Goal: Information Seeking & Learning: Check status

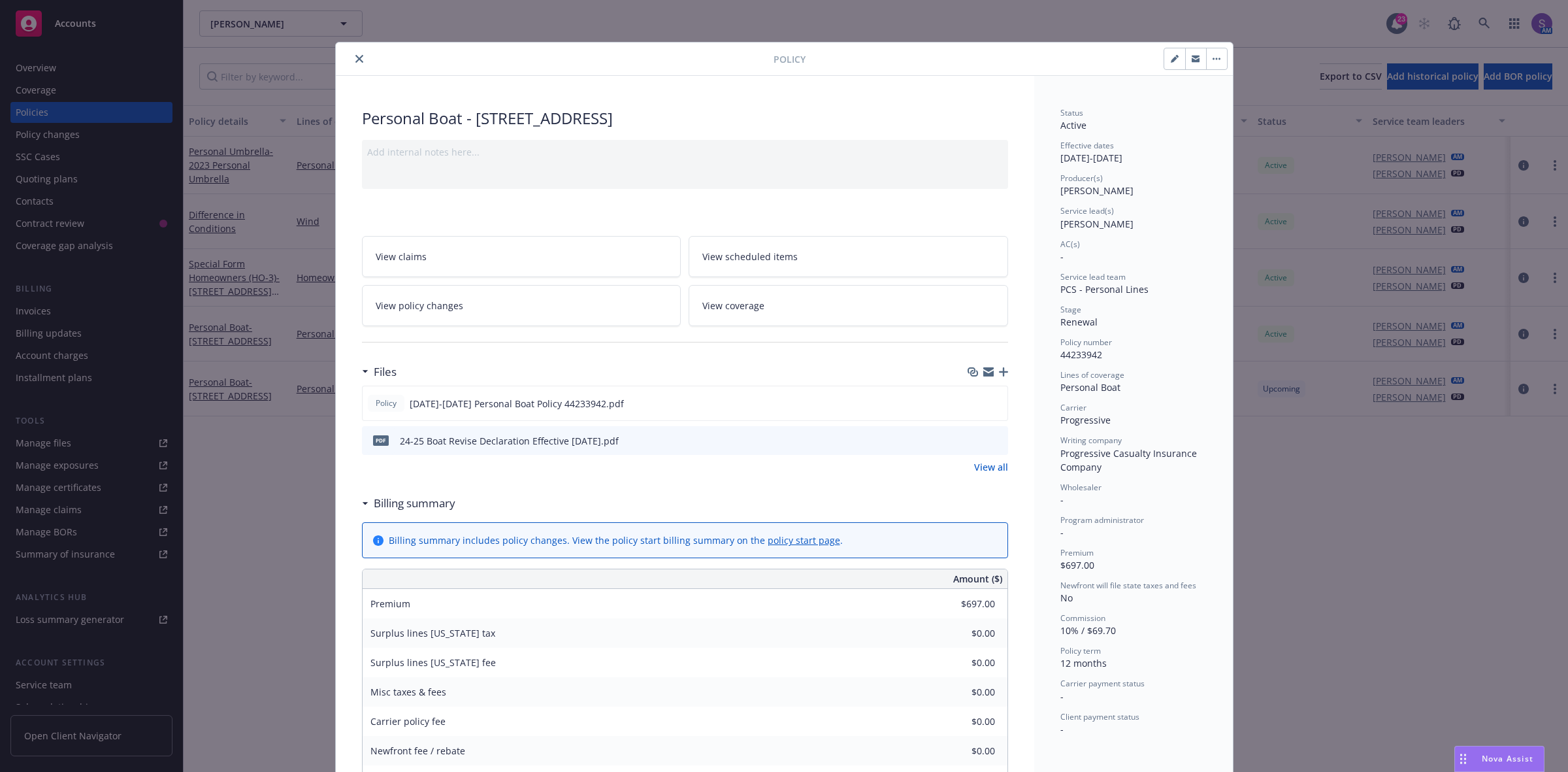
click at [357, 60] on button "close" at bounding box center [359, 59] width 16 height 16
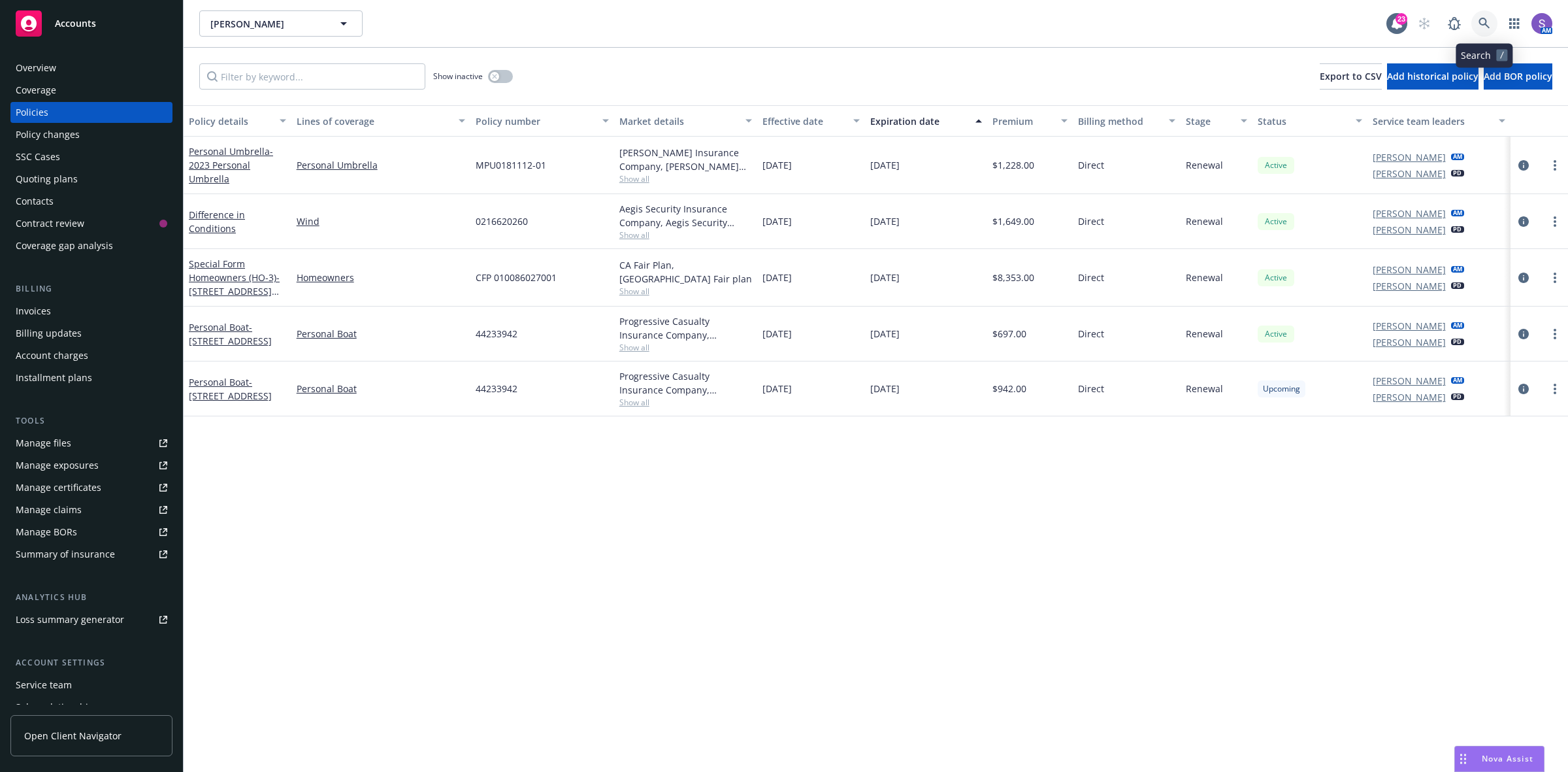
click at [1481, 20] on icon at bounding box center [1484, 23] width 12 height 12
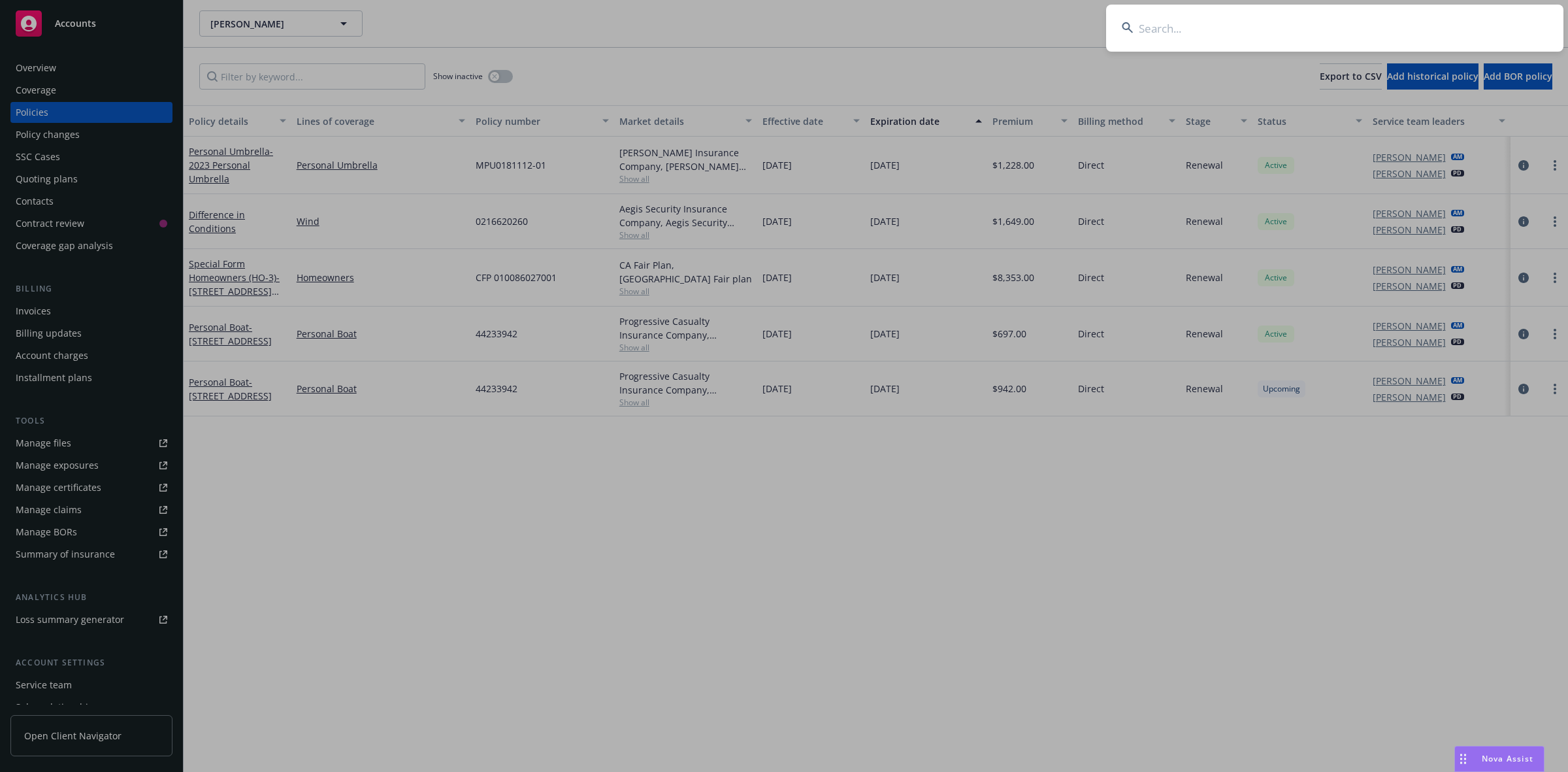
click at [1158, 29] on input at bounding box center [1334, 28] width 457 height 47
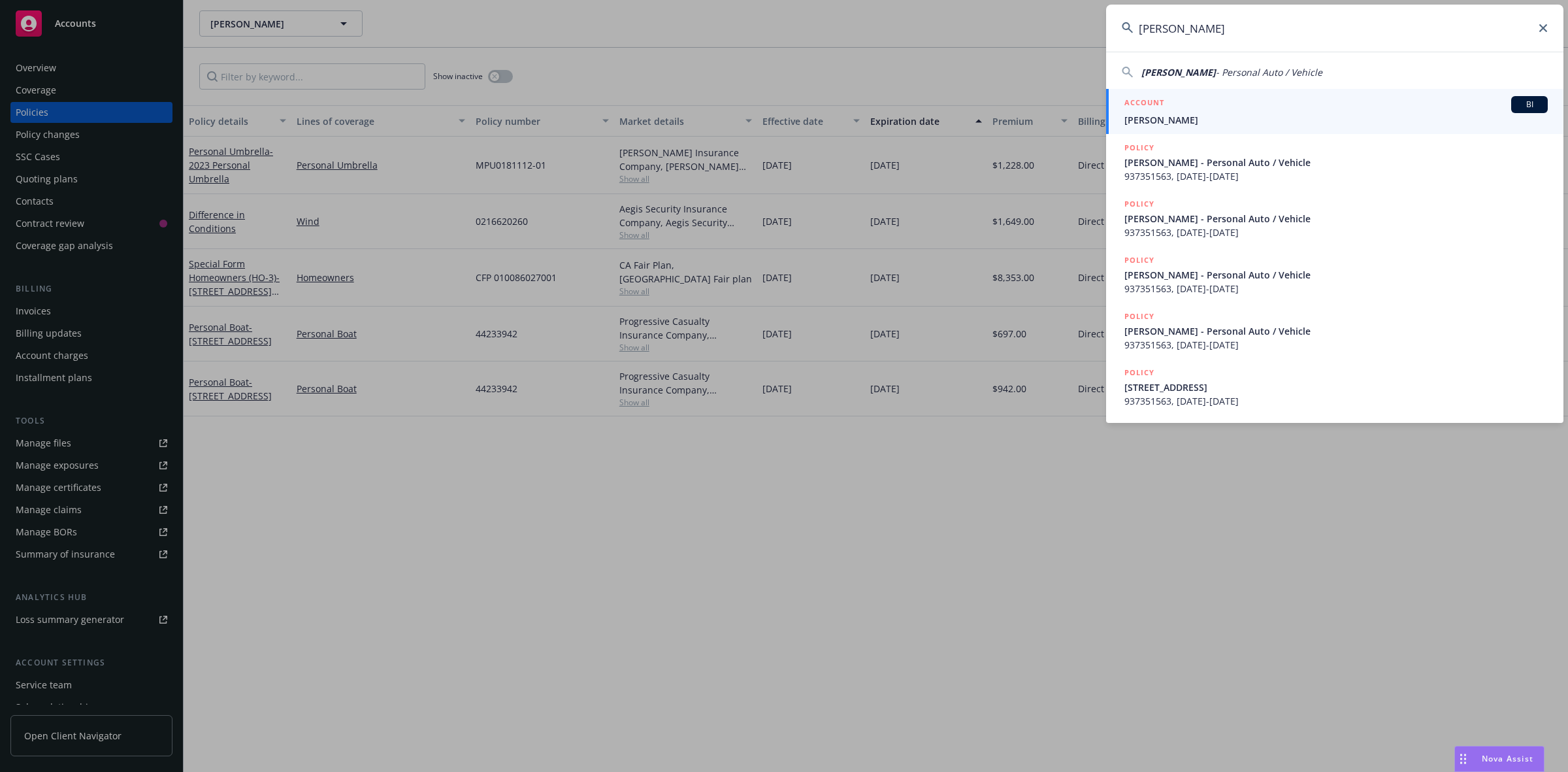
type input "[PERSON_NAME]"
click at [1168, 119] on span "[PERSON_NAME]" at bounding box center [1335, 119] width 423 height 13
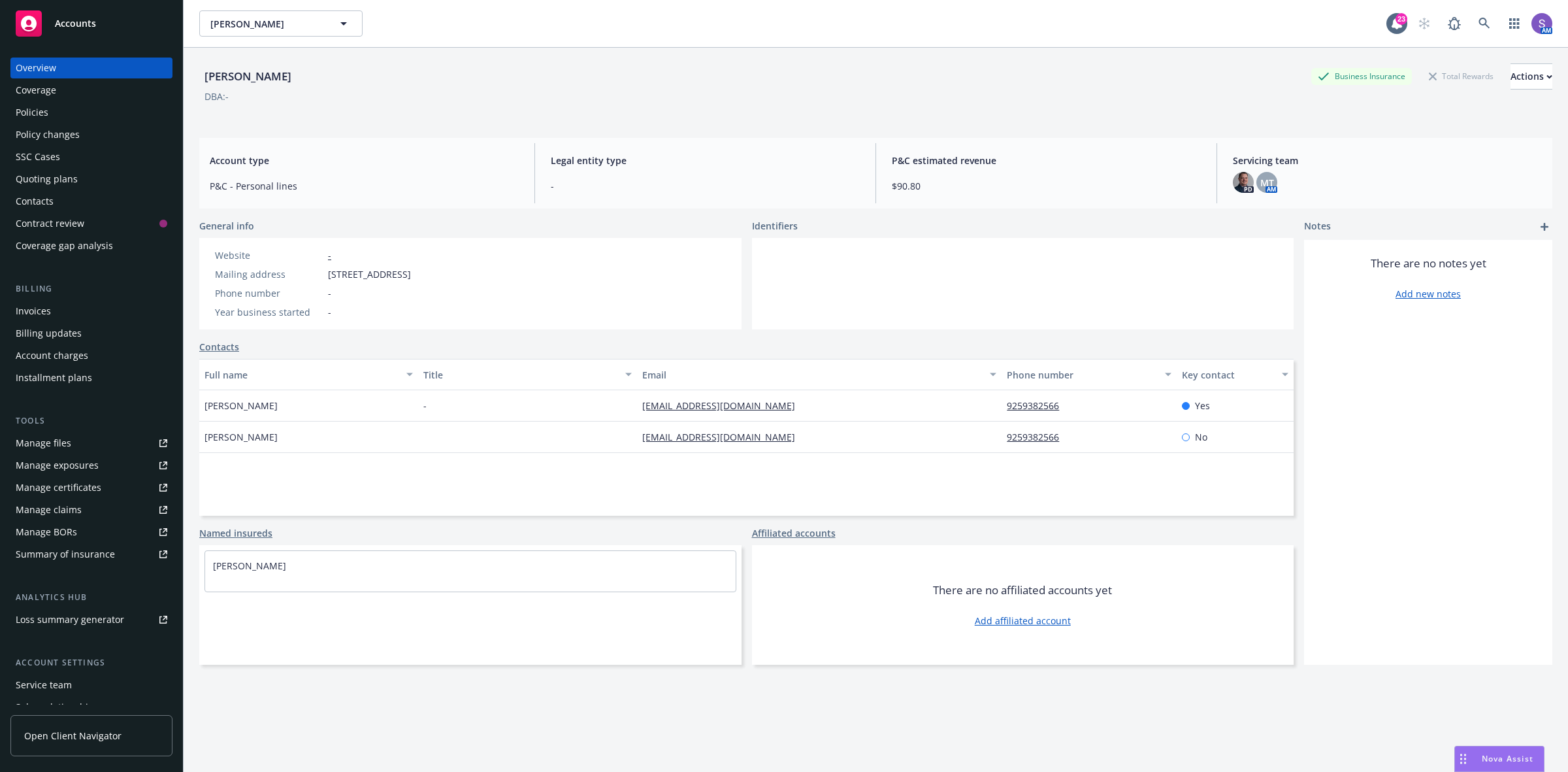
click at [29, 116] on div "Policies" at bounding box center [32, 111] width 33 height 21
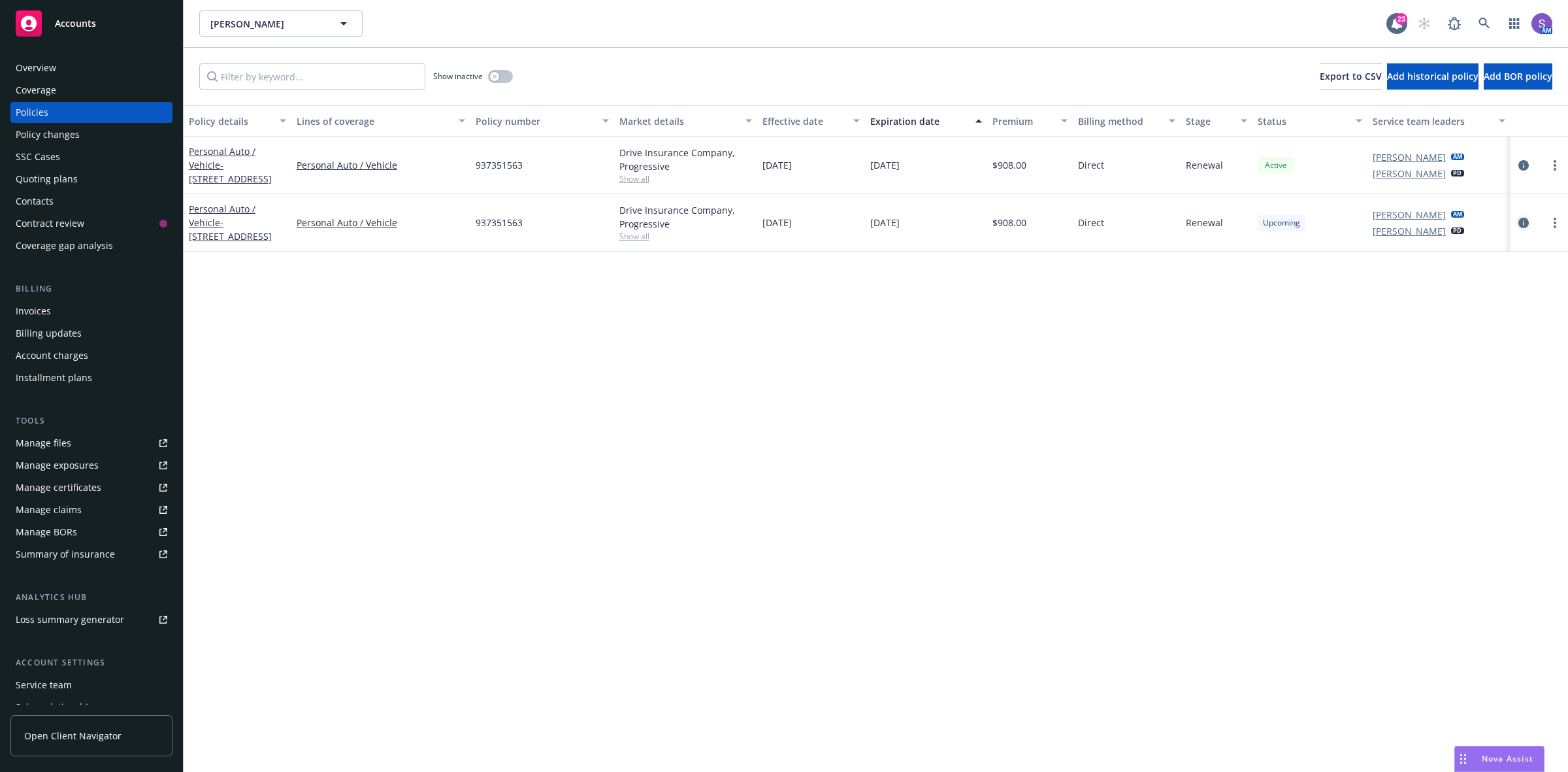
click at [1520, 219] on icon "circleInformation" at bounding box center [1523, 223] width 11 height 11
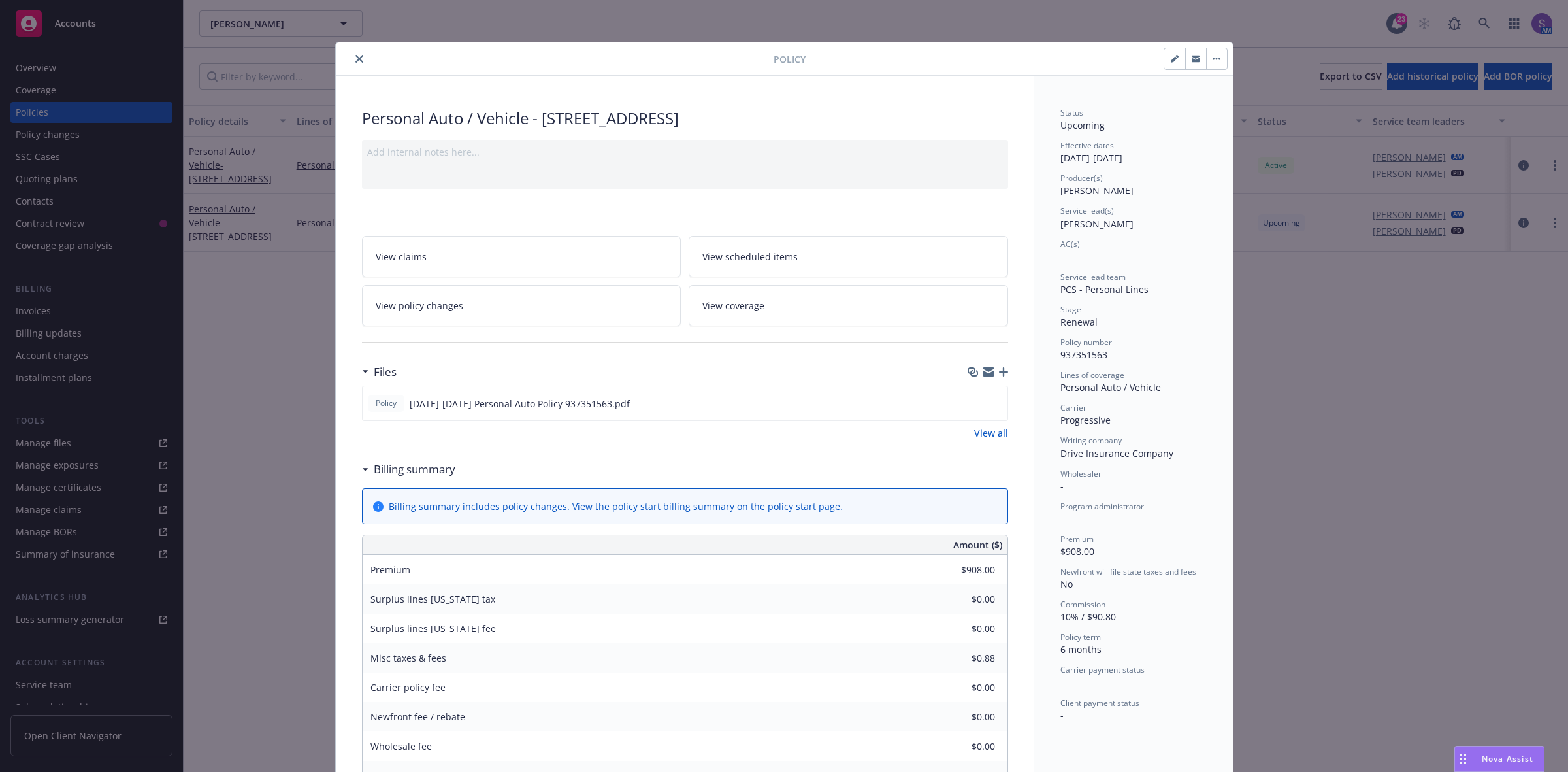
click at [789, 252] on link "View scheduled items" at bounding box center [848, 257] width 319 height 41
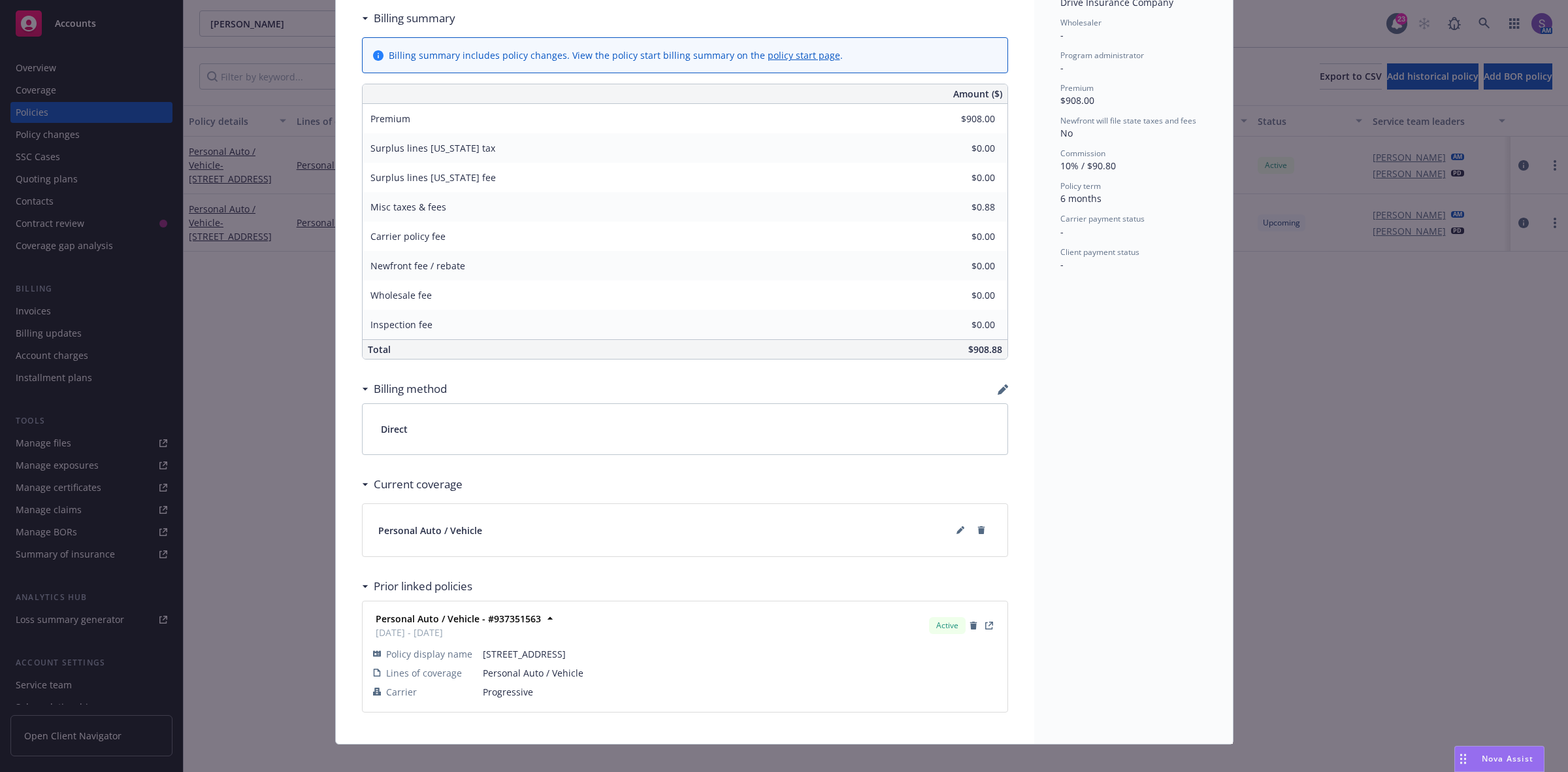
scroll to position [468, 0]
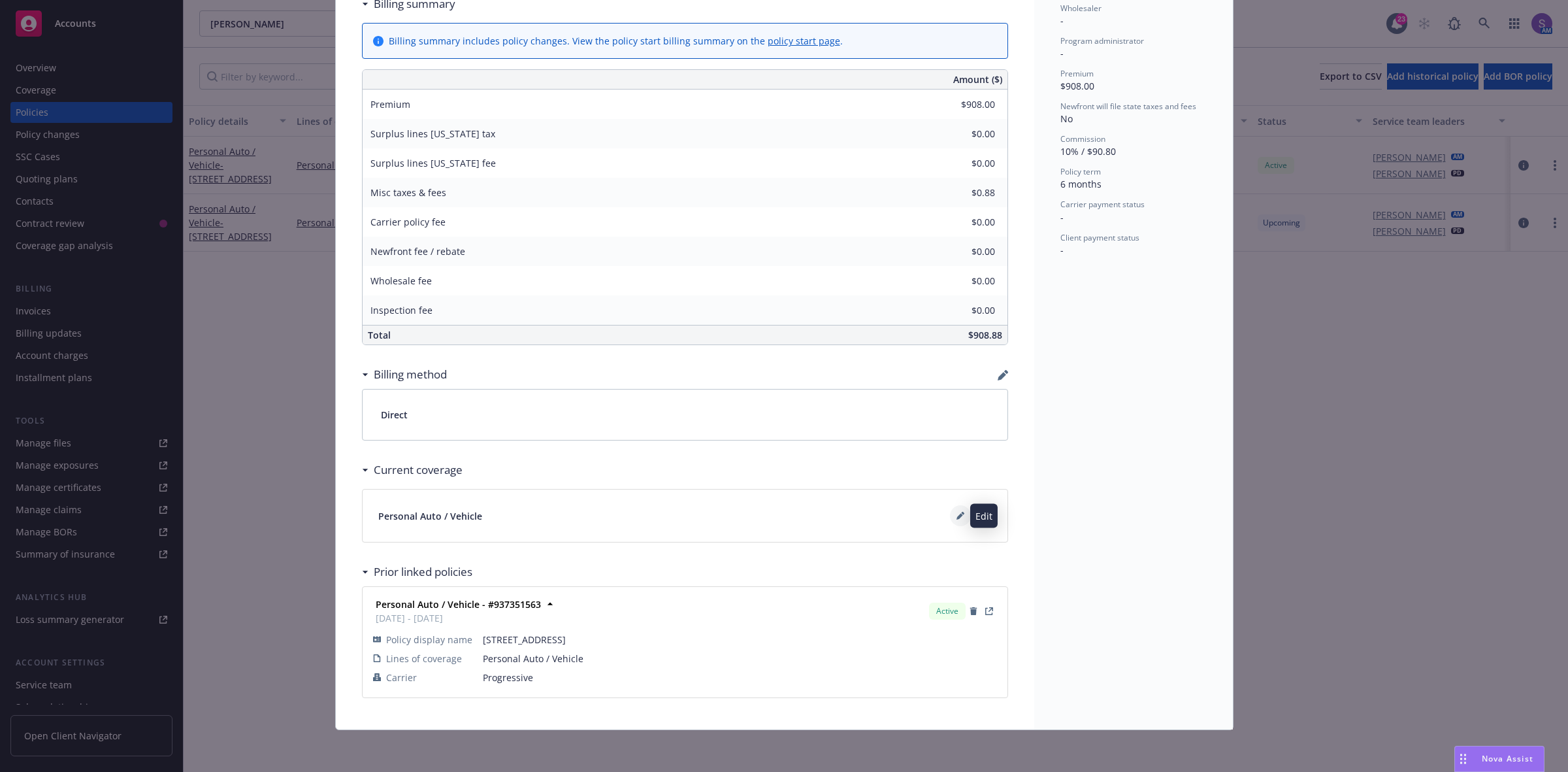
click at [956, 522] on button at bounding box center [960, 515] width 21 height 21
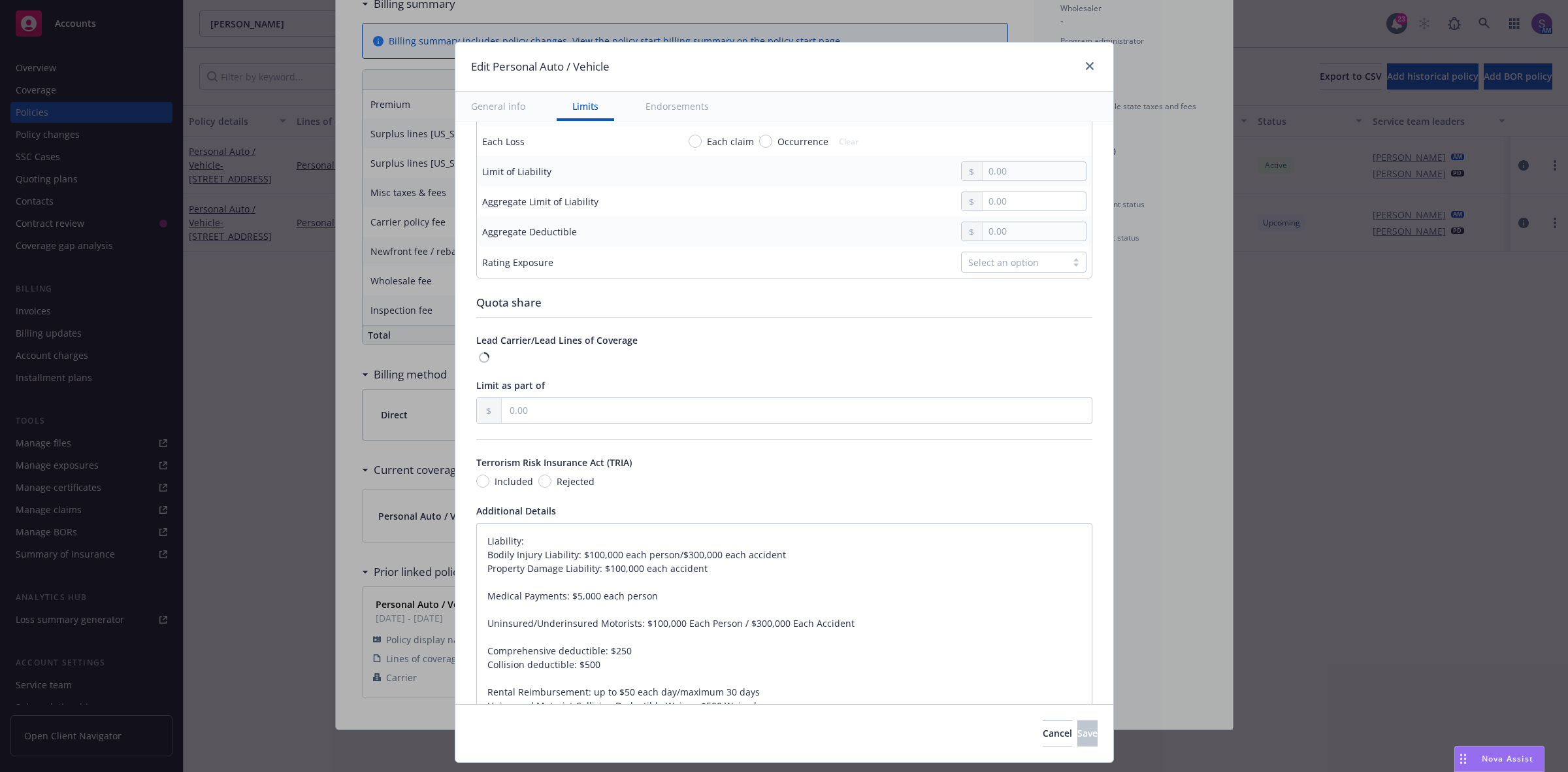
type textarea "x"
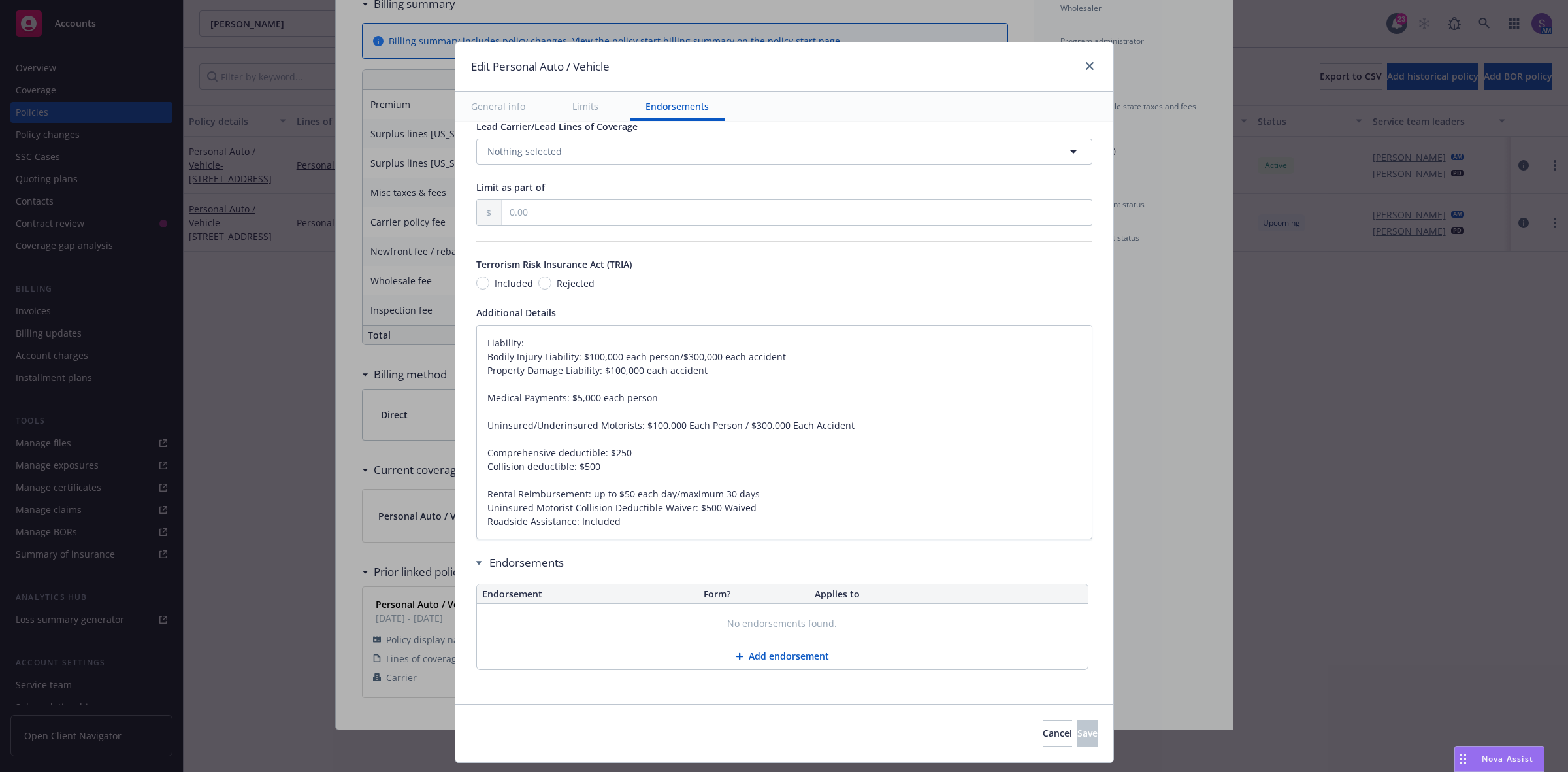
scroll to position [703, 0]
click at [1043, 730] on span "Cancel" at bounding box center [1057, 733] width 29 height 12
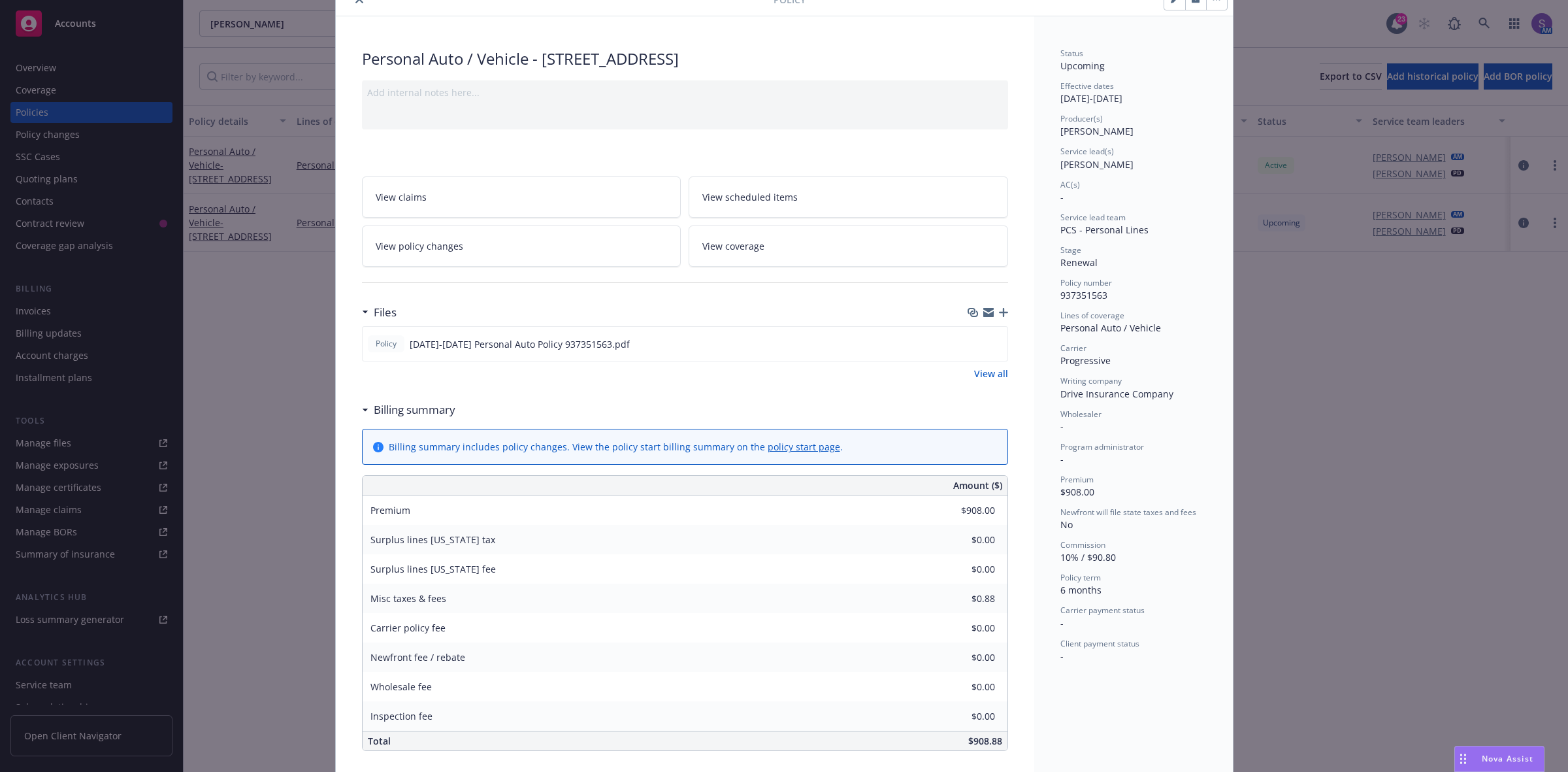
scroll to position [0, 0]
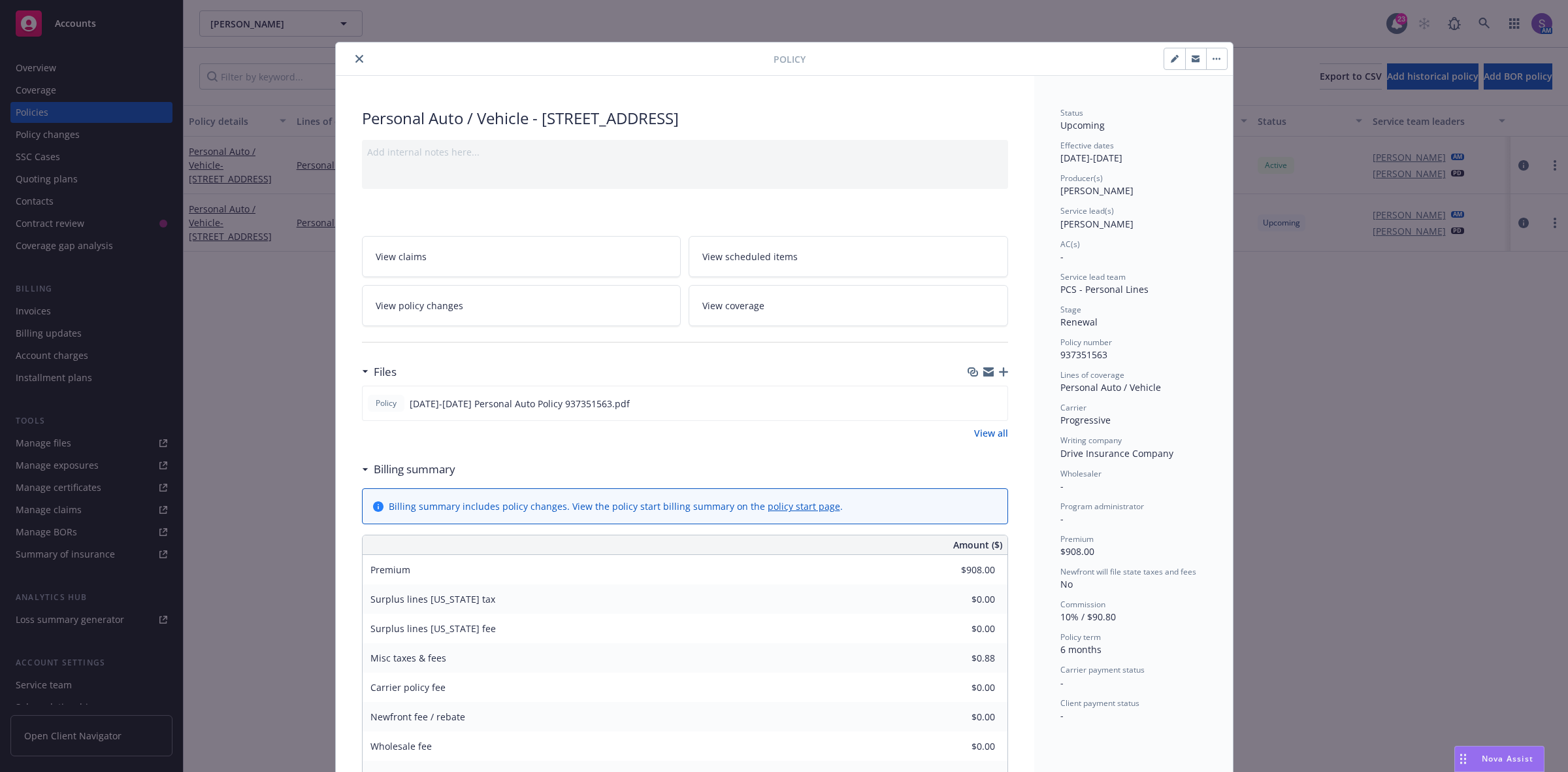
click at [356, 55] on icon "close" at bounding box center [359, 59] width 8 height 8
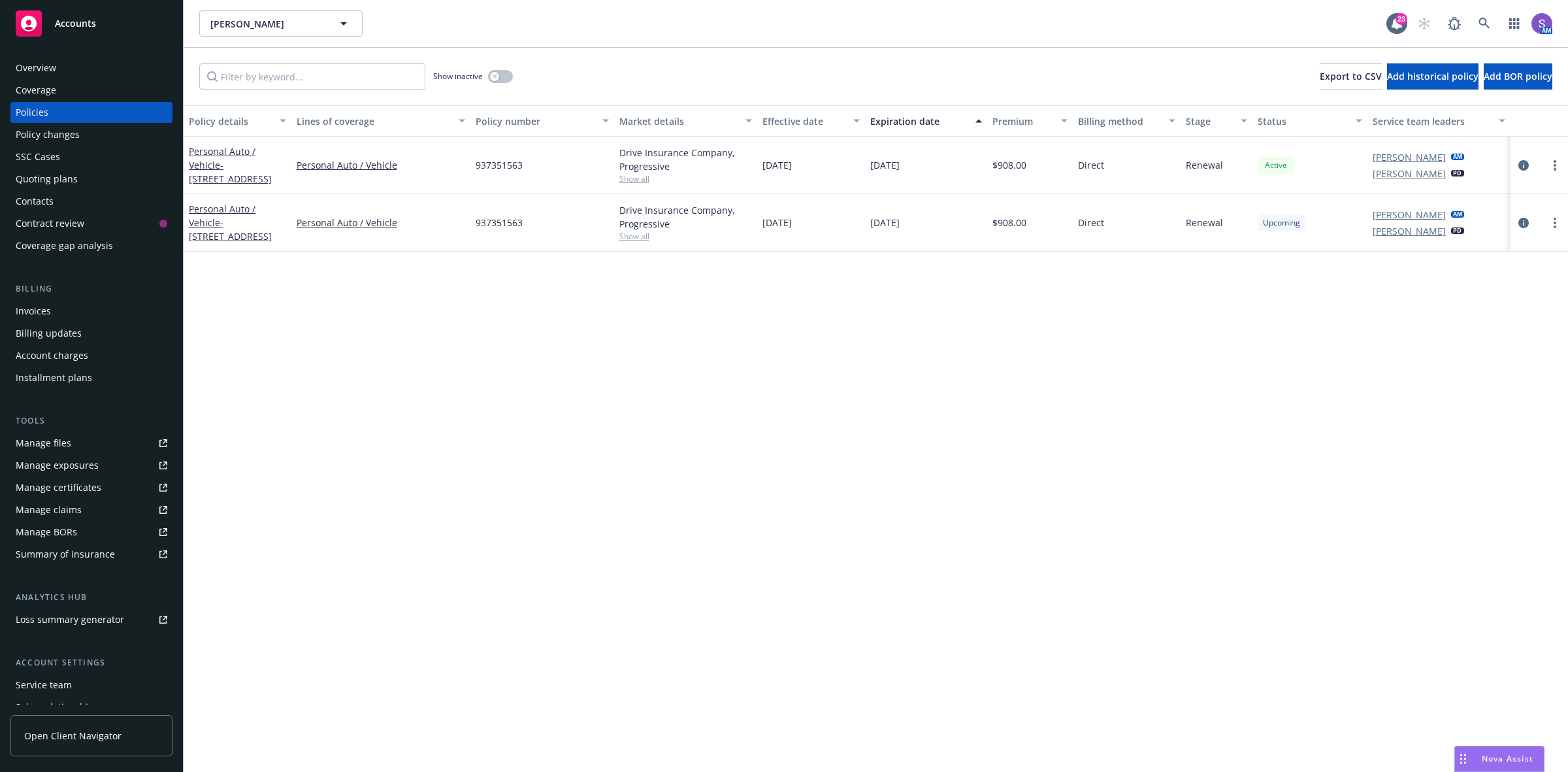
click at [45, 158] on div "SSC Cases" at bounding box center [38, 156] width 45 height 21
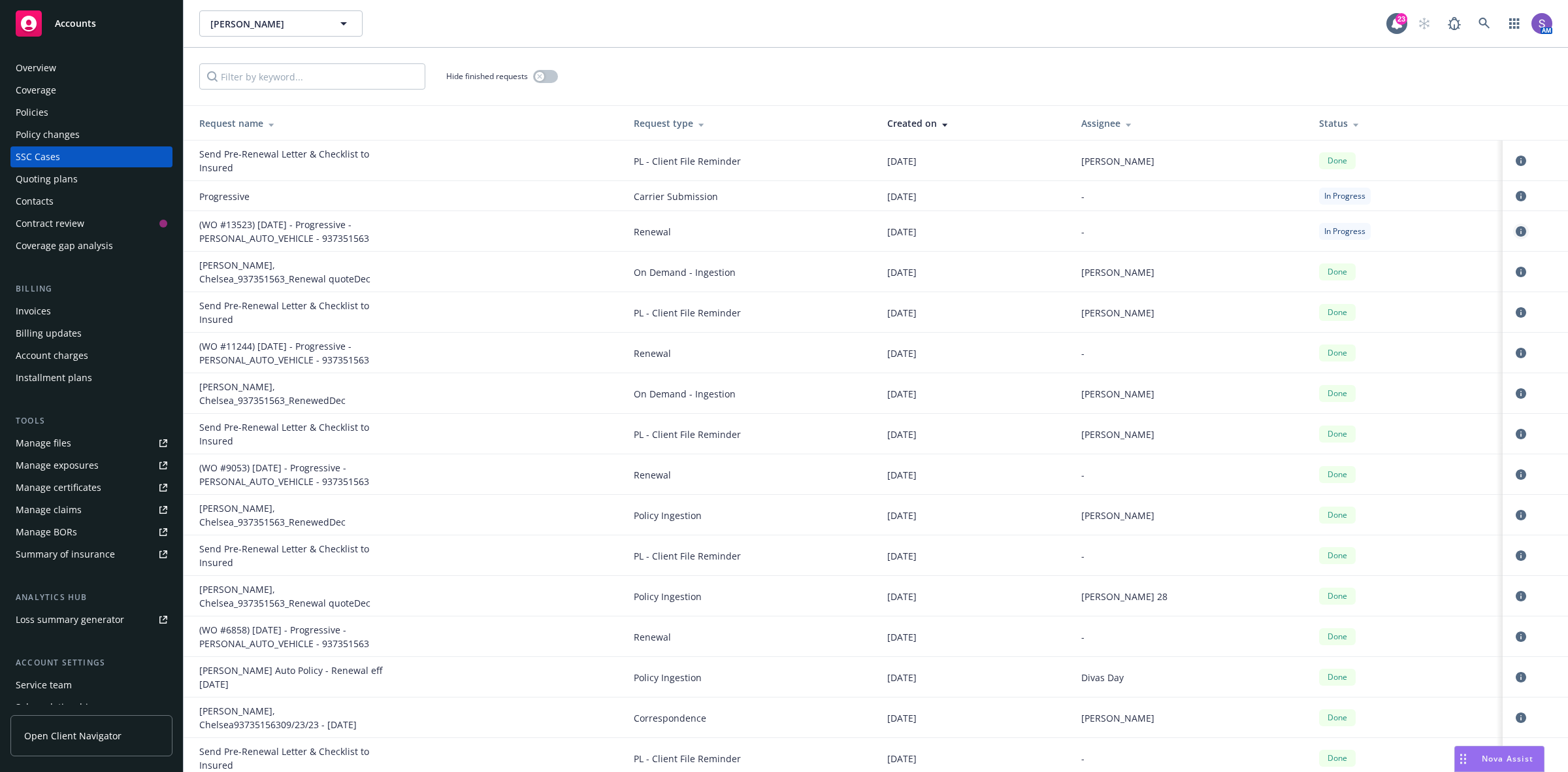
click at [1515, 231] on icon "circleInformation" at bounding box center [1521, 232] width 11 height 11
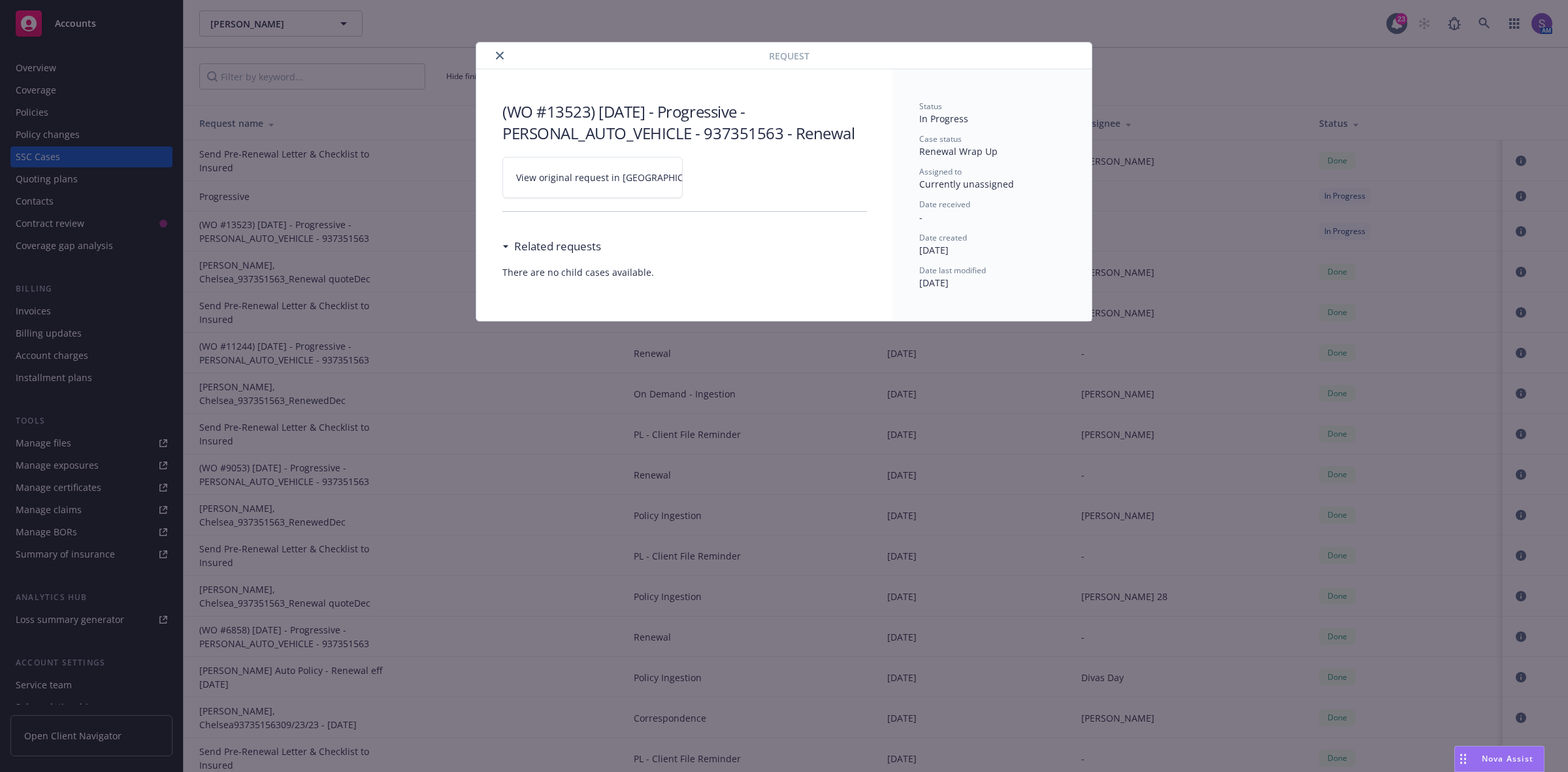
click at [606, 177] on span "View original request in [GEOGRAPHIC_DATA]" at bounding box center [615, 177] width 198 height 13
click at [505, 55] on button "close" at bounding box center [500, 56] width 16 height 16
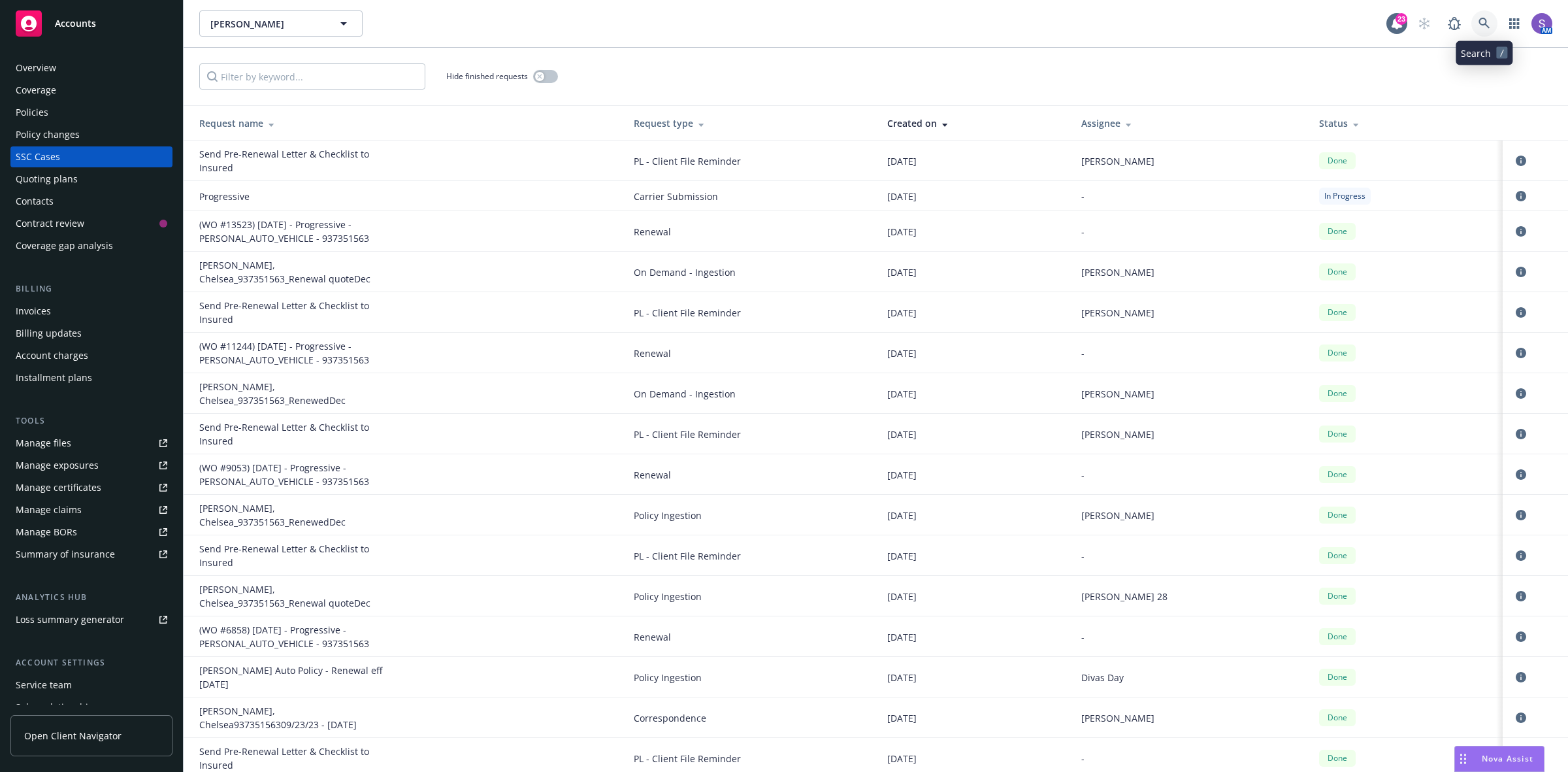
click at [1481, 23] on icon at bounding box center [1484, 23] width 12 height 12
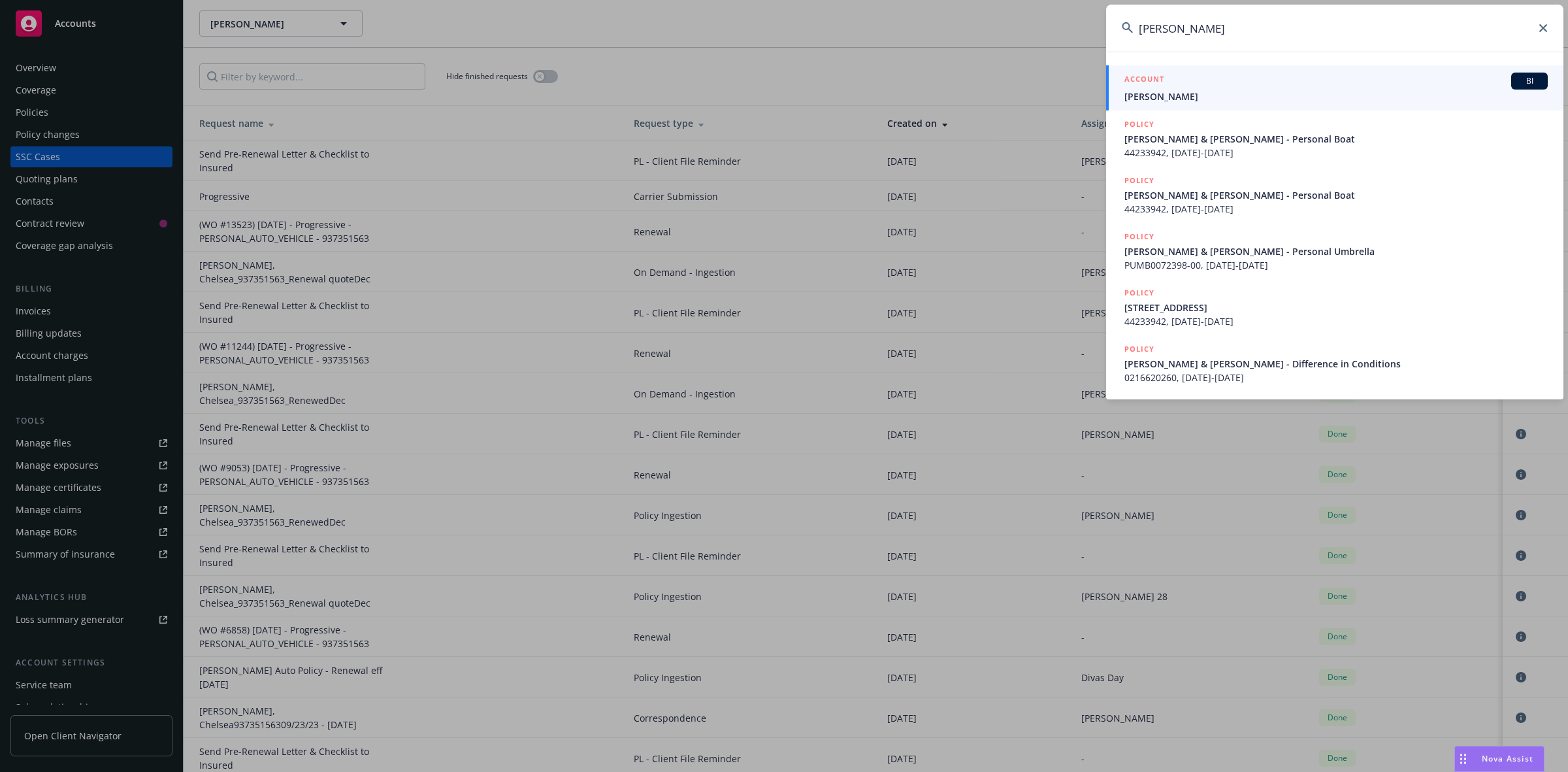
type input "[PERSON_NAME]"
click at [1193, 89] on span "[PERSON_NAME]" at bounding box center [1335, 95] width 423 height 13
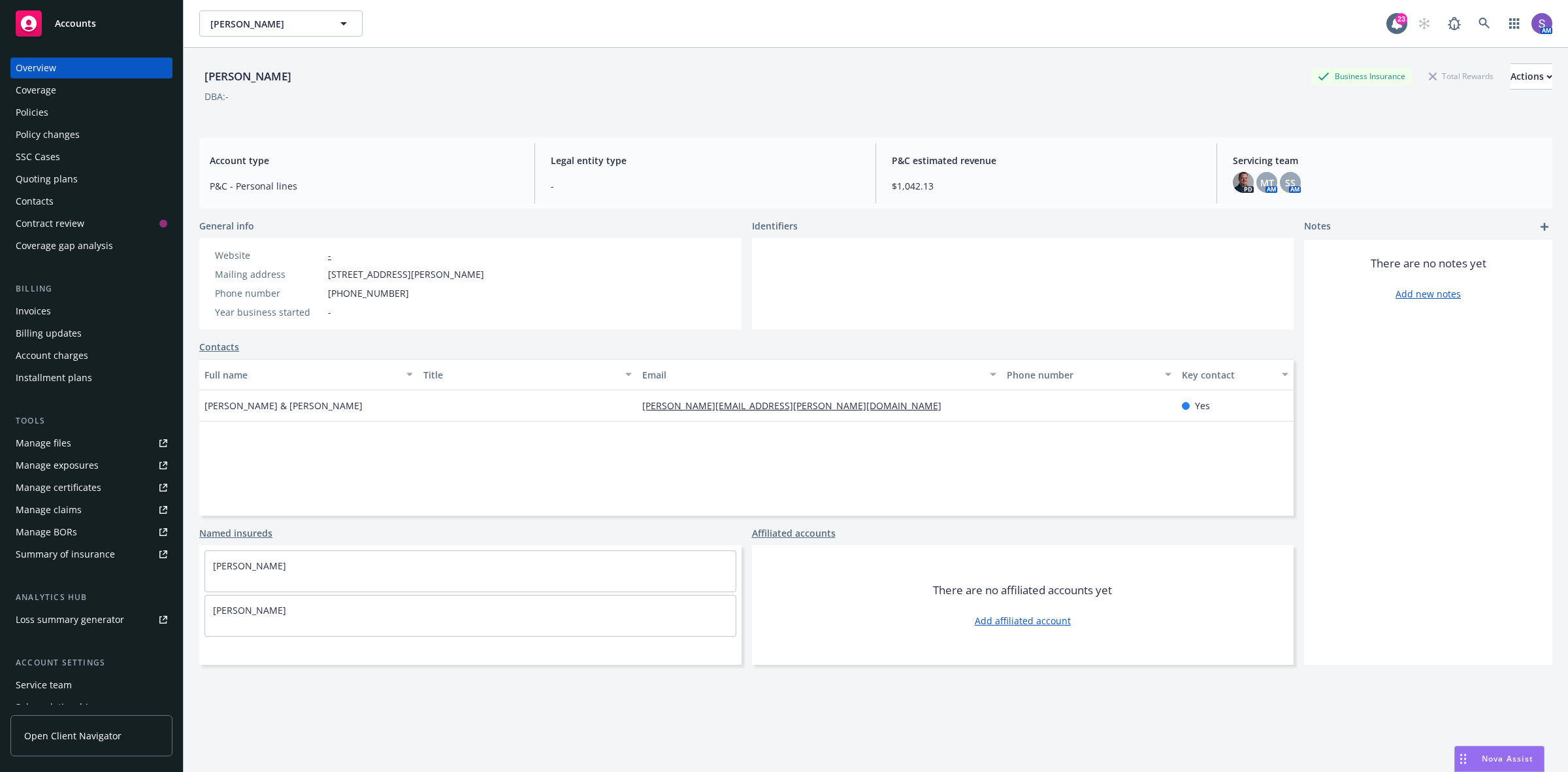
click at [31, 112] on div "Policies" at bounding box center [32, 111] width 33 height 21
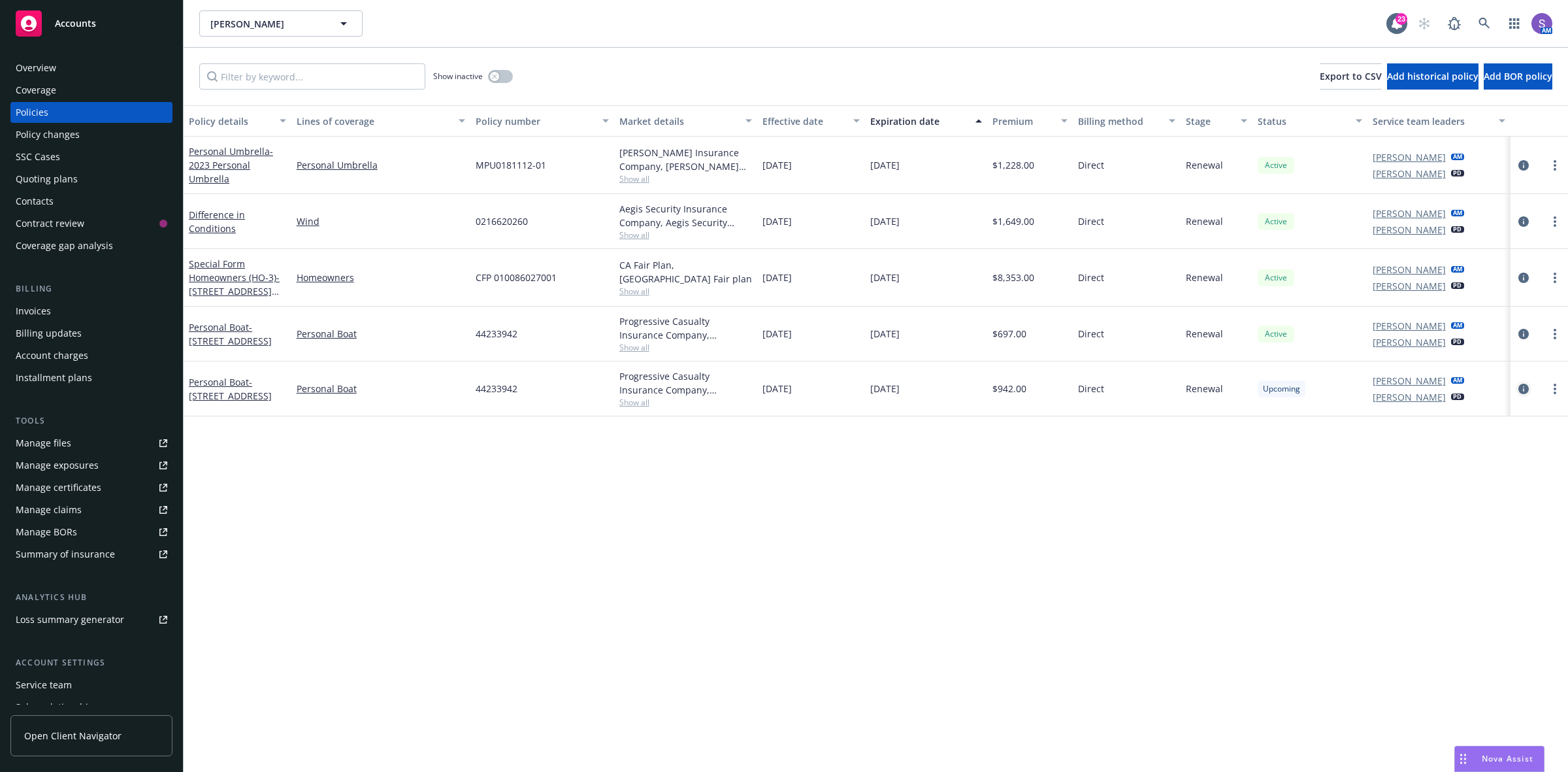
click at [1526, 392] on icon "circleInformation" at bounding box center [1523, 389] width 11 height 11
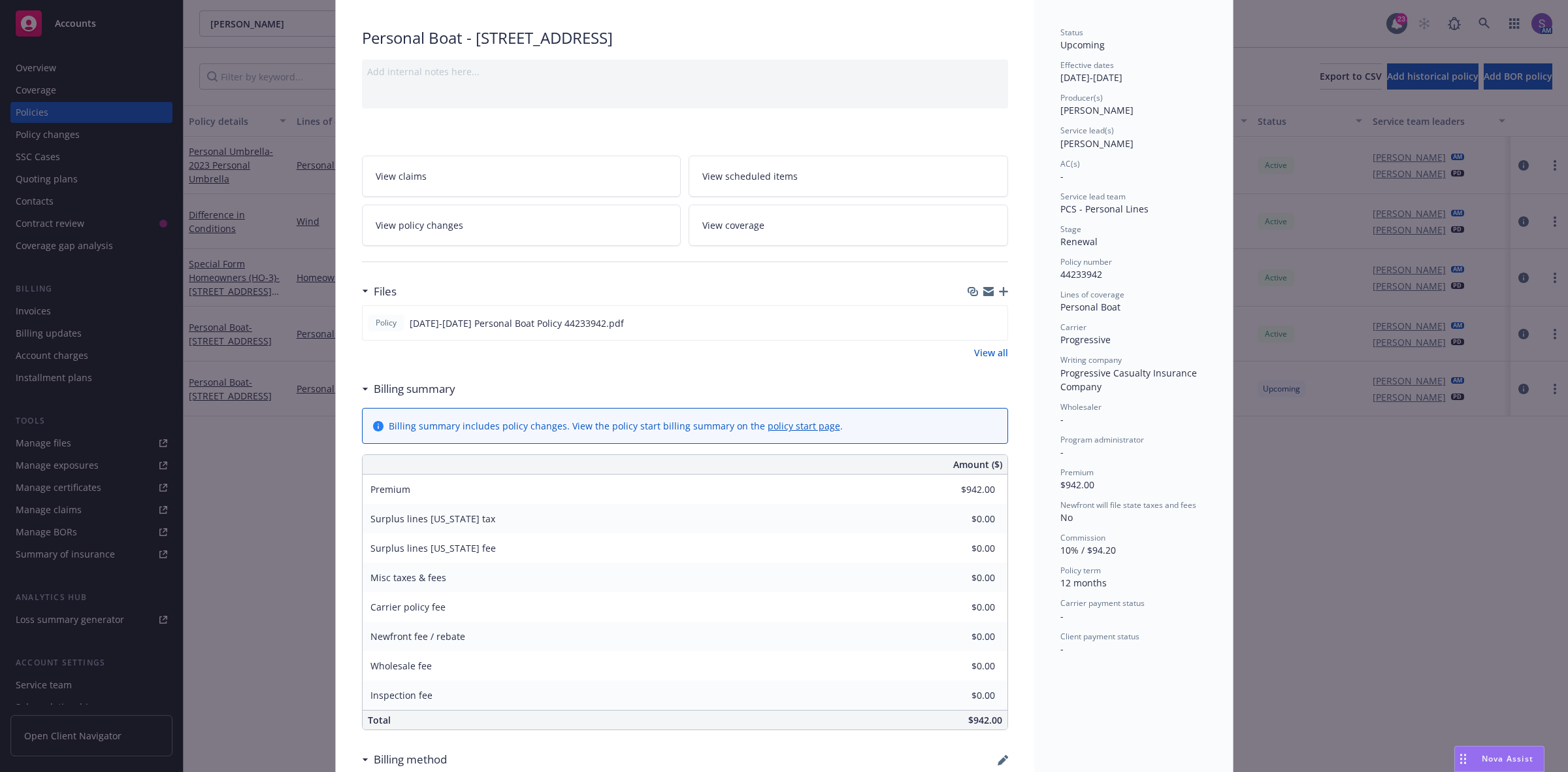
scroll to position [82, 0]
click at [755, 175] on span "View scheduled items" at bounding box center [750, 174] width 95 height 13
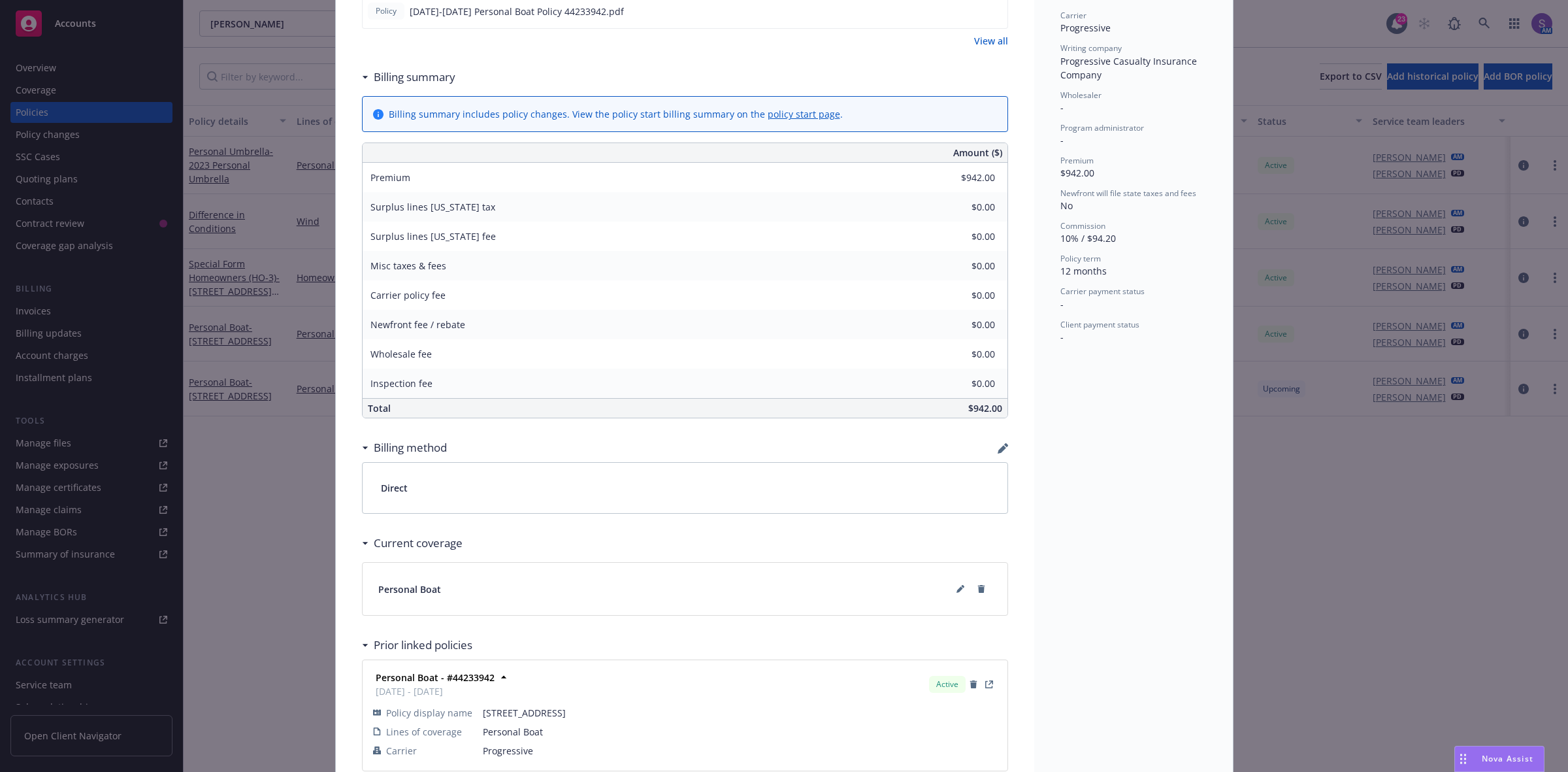
scroll to position [468, 0]
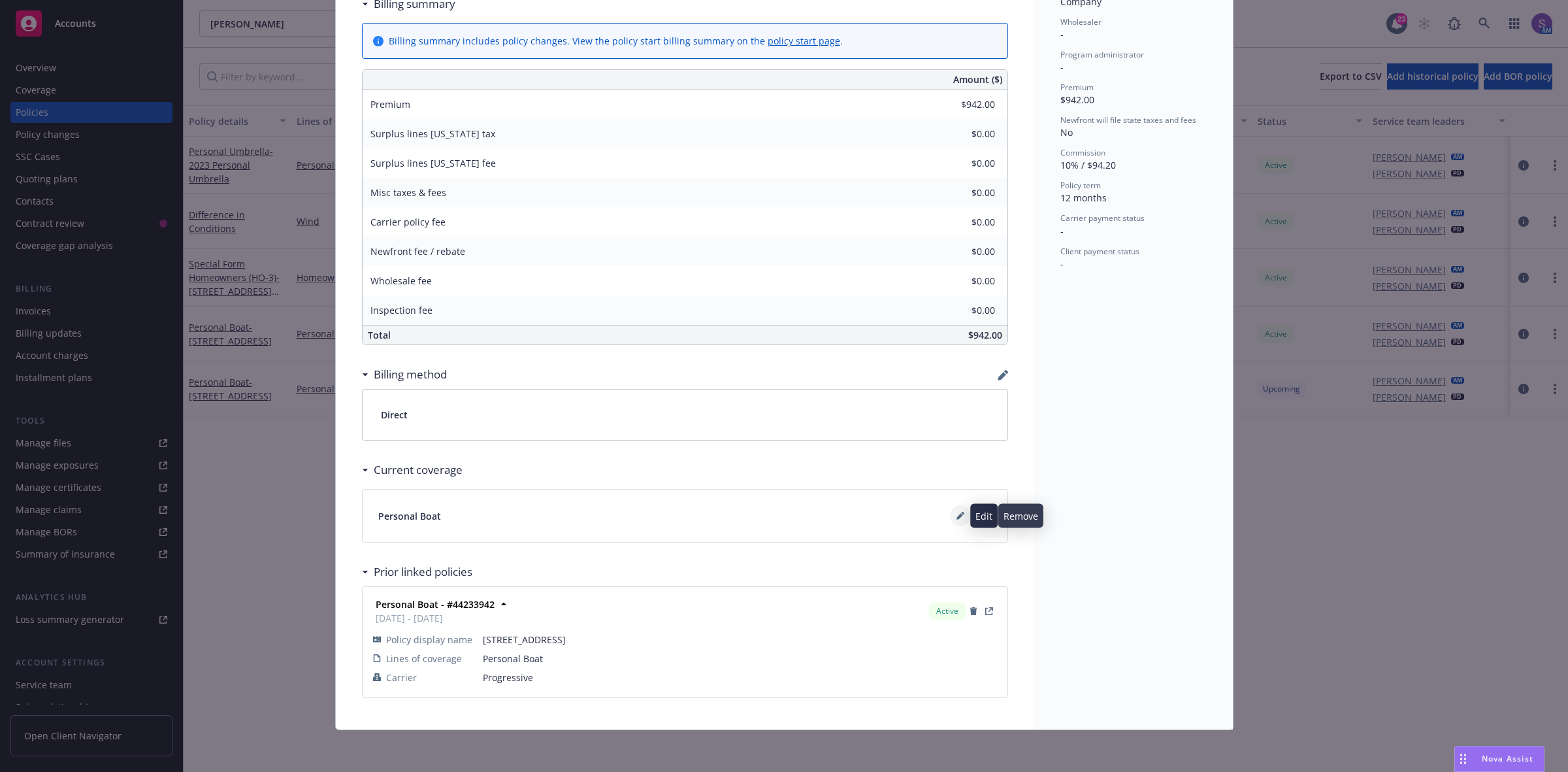
click at [956, 516] on icon at bounding box center [959, 516] width 6 height 6
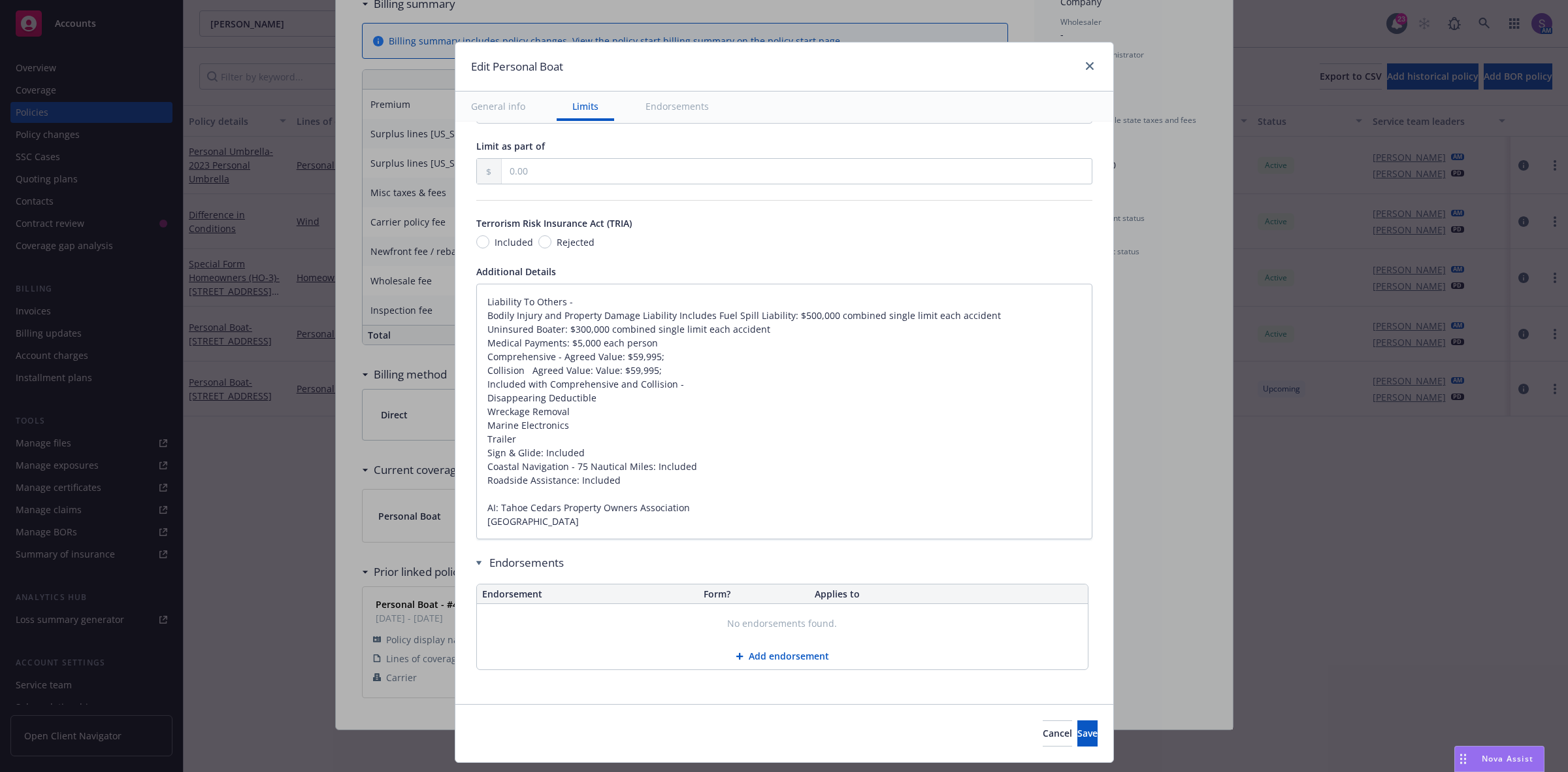
scroll to position [743, 0]
click at [476, 300] on textarea "Liability To Others - Bodily Injury and Property Damage Liability Includes Fuel…" at bounding box center [784, 408] width 616 height 256
type textarea "x"
type textarea "Liability To Others - Bodily Injury and Property Damage Liability Includes Fuel…"
type textarea "x"
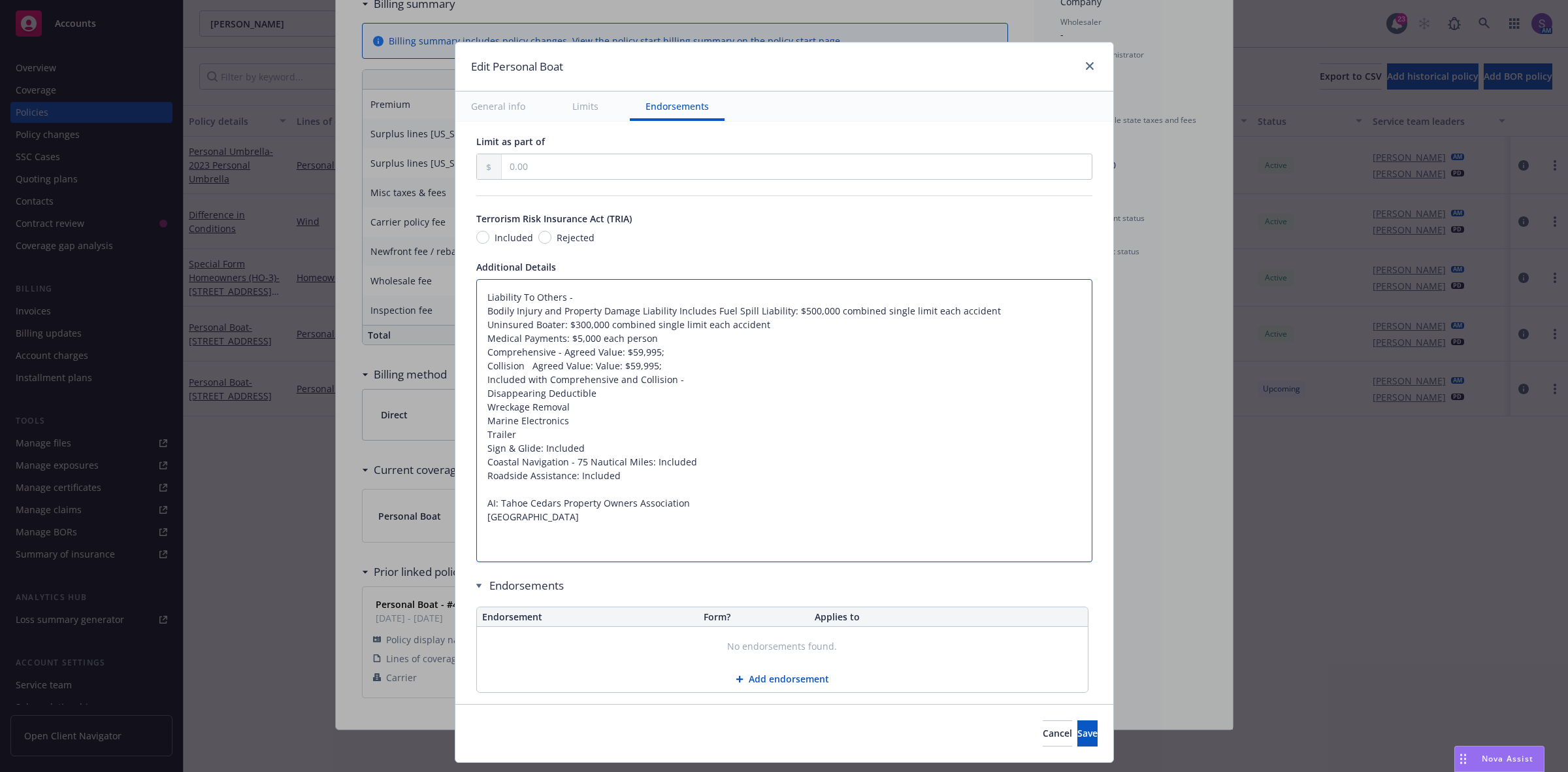
type textarea "Liability To Others - Bodily Injury and Property Damage Liability Includes Fuel…"
type textarea "x"
type textarea "Liability To Others - Bodily Injury and Property Damage Liability Includes Fuel…"
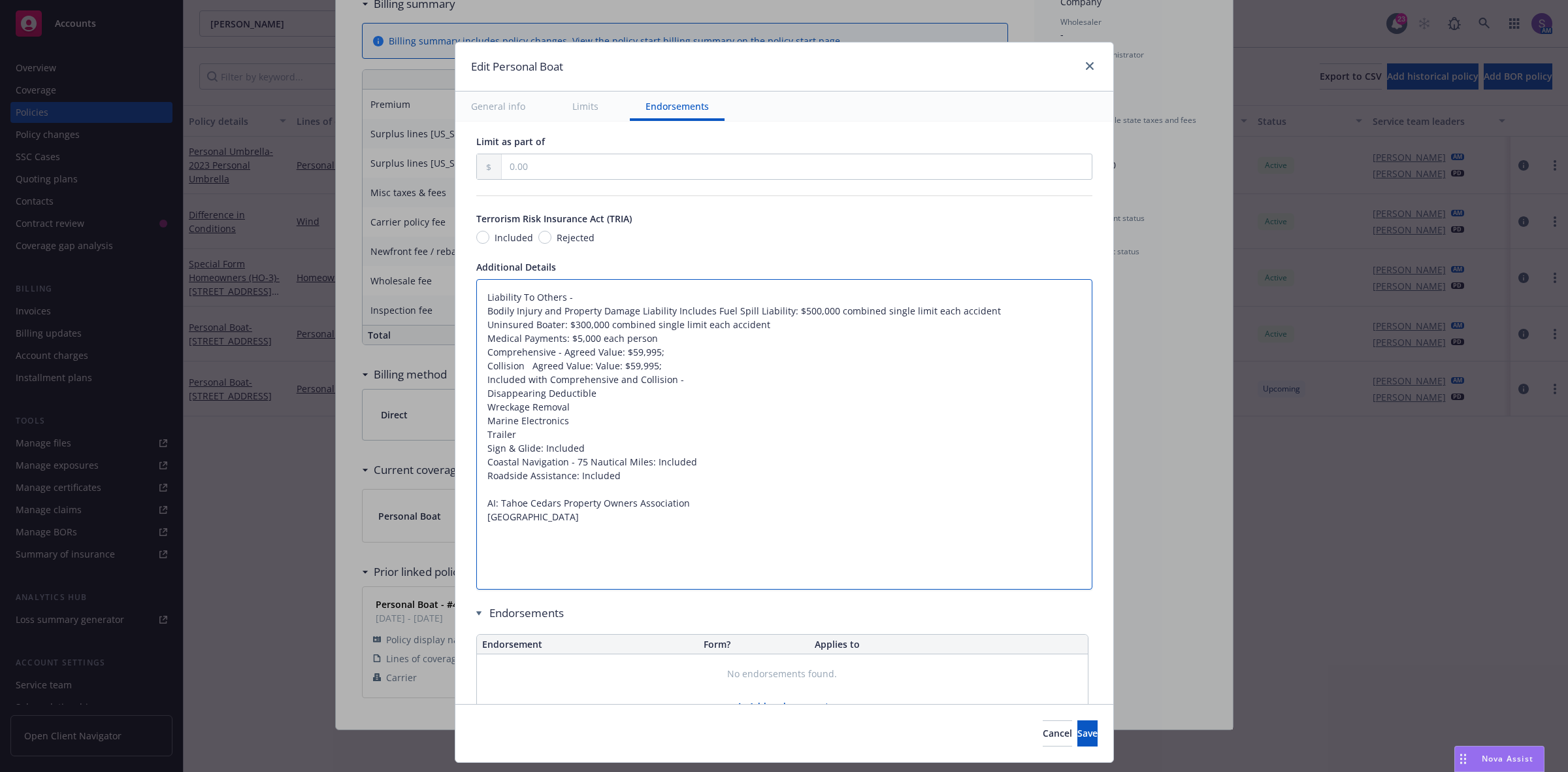
click at [496, 295] on textarea "Liability To Others - Bodily Injury and Property Damage Liability Includes Fuel…" at bounding box center [784, 434] width 616 height 311
paste textarea "Loremipsu Do Sitame Consec Adipis eli Seddoeiu Tempor Incididun $346,766 utlabo…"
type textarea "x"
type textarea "Loremipsu Do Sitame Consec Adipis eli Seddoeiu Tempor Incididun $510,036 utlabo…"
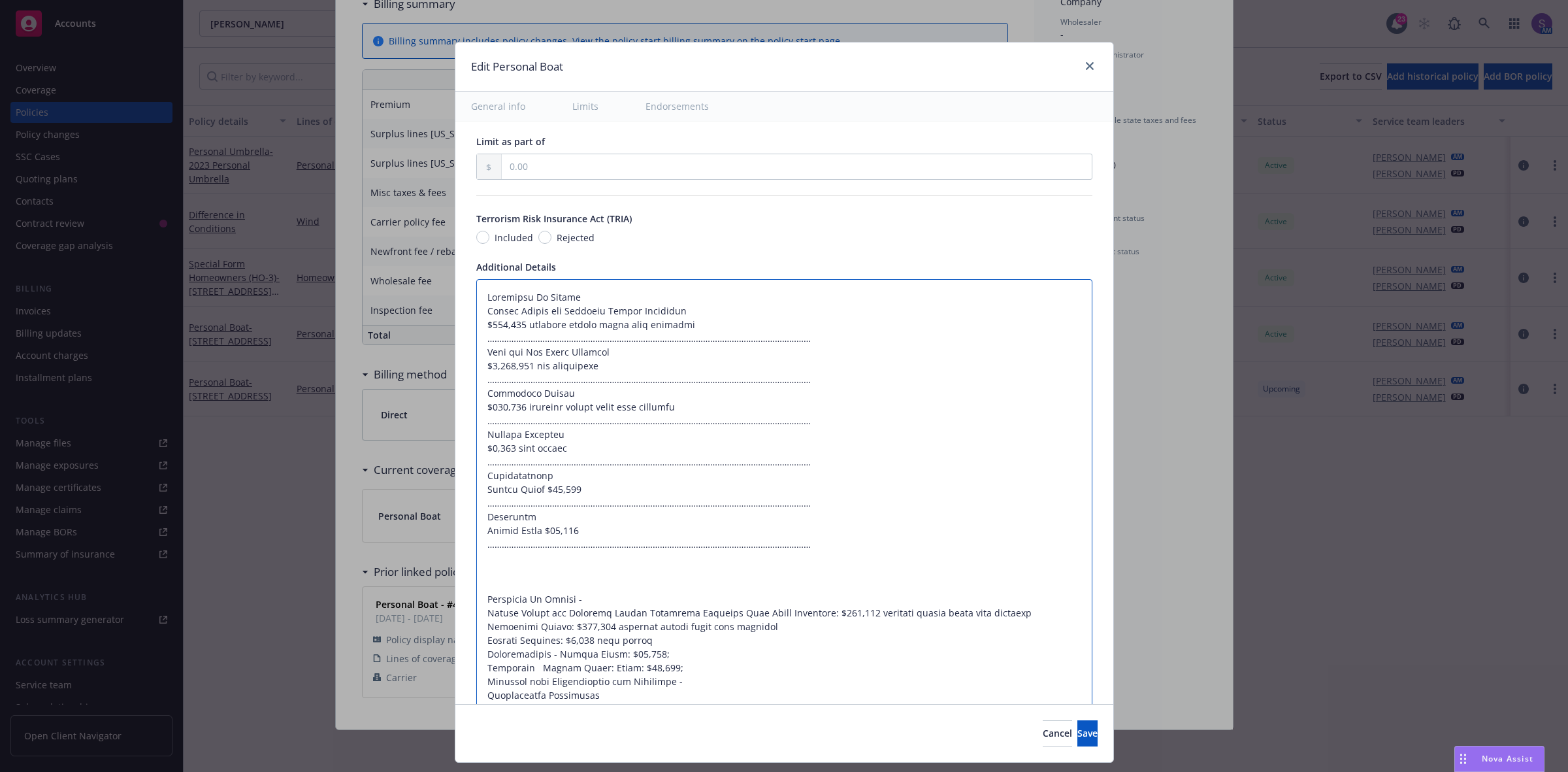
drag, startPoint x: 815, startPoint y: 343, endPoint x: 456, endPoint y: 341, distance: 359.0
click at [456, 341] on div "Display name Coverage trigger Claims-Made Occurrence Claims-Made and Reported R…" at bounding box center [784, 190] width 658 height 1625
type textarea "x"
type textarea "Loremipsu Do Sitame Consec Adipis eli Seddoeiu Tempor Incididun $147,015 utlabo…"
drag, startPoint x: 808, startPoint y: 382, endPoint x: 456, endPoint y: 380, distance: 352.0
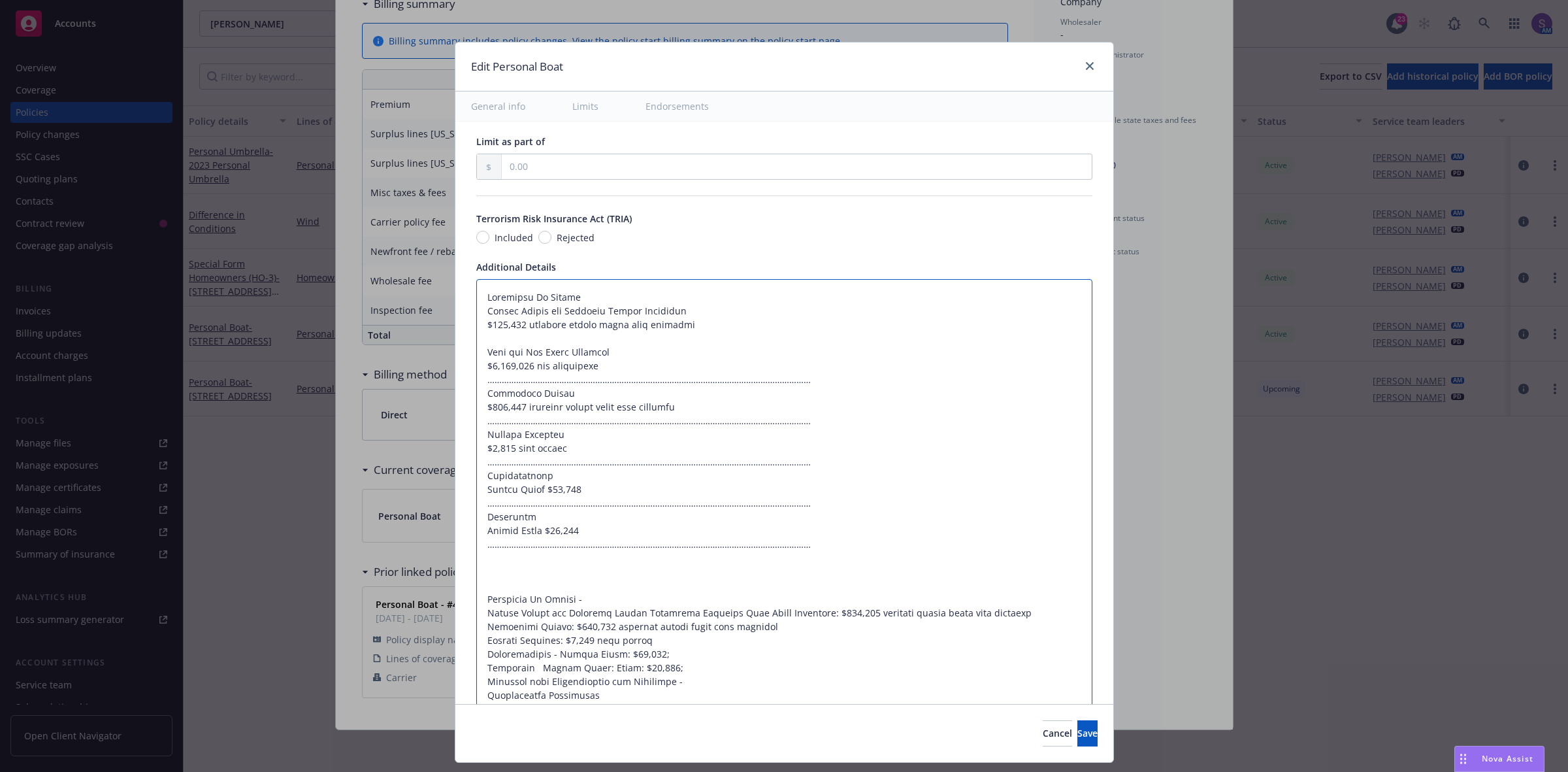
click at [456, 380] on div "Display name Coverage trigger Claims-Made Occurrence Claims-Made and Reported R…" at bounding box center [784, 190] width 658 height 1625
type textarea "x"
type textarea "Loremipsu Do Sitame Consec Adipis eli Seddoeiu Tempor Incididun $257,217 utlabo…"
drag, startPoint x: 802, startPoint y: 426, endPoint x: 441, endPoint y: 425, distance: 361.0
click at [441, 425] on div "Edit Personal Boat General info Limits Endorsements Display name Coverage trigg…" at bounding box center [784, 386] width 1568 height 772
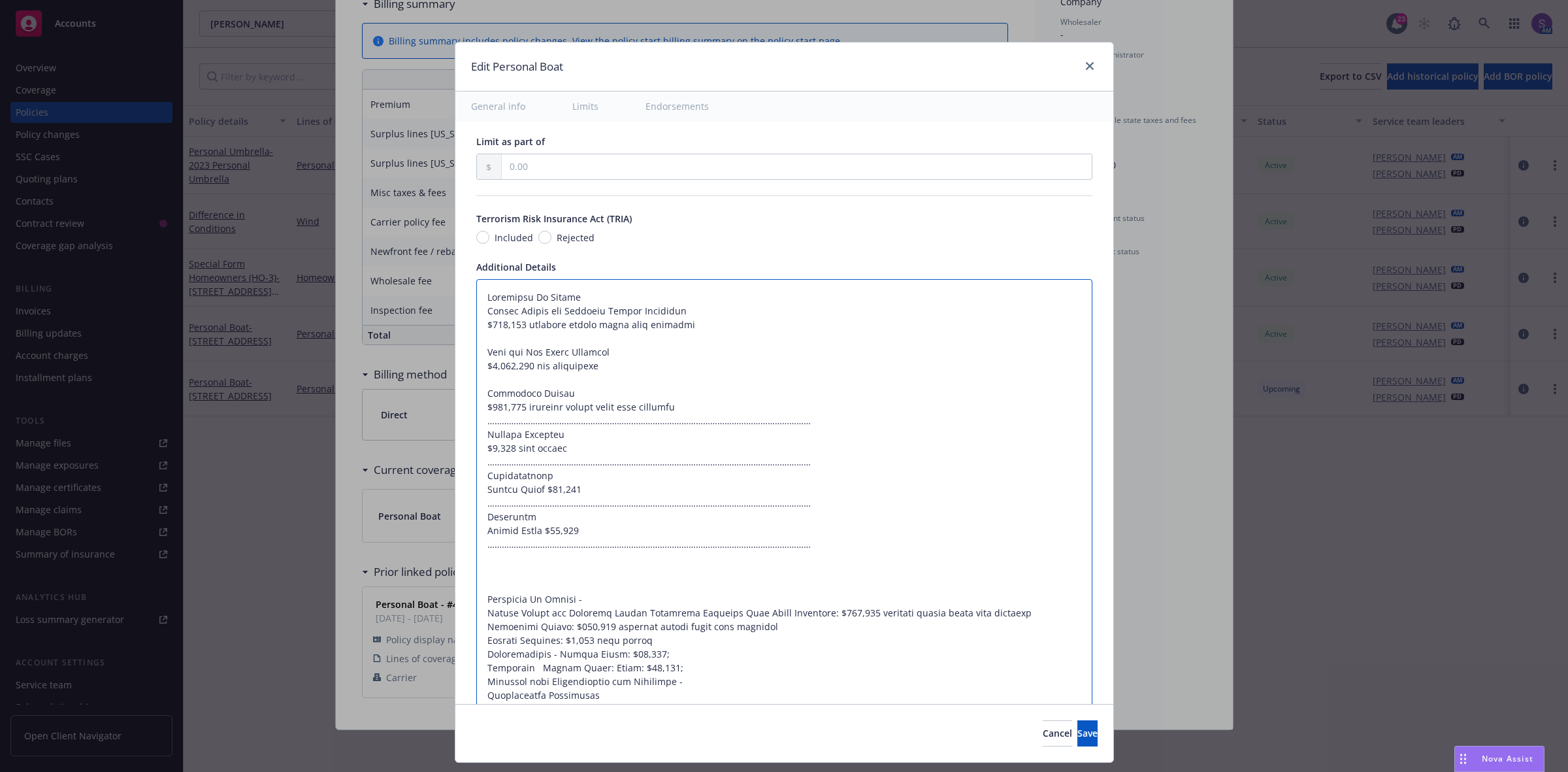
type textarea "x"
type textarea "Loremipsu Do Sitame Consec Adipis eli Seddoeiu Tempor Incididun $590,111 utlabo…"
drag, startPoint x: 765, startPoint y: 464, endPoint x: 449, endPoint y: 464, distance: 316.0
click at [456, 464] on div "Display name Coverage trigger Claims-Made Occurrence Claims-Made and Reported R…" at bounding box center [784, 190] width 658 height 1625
type textarea "x"
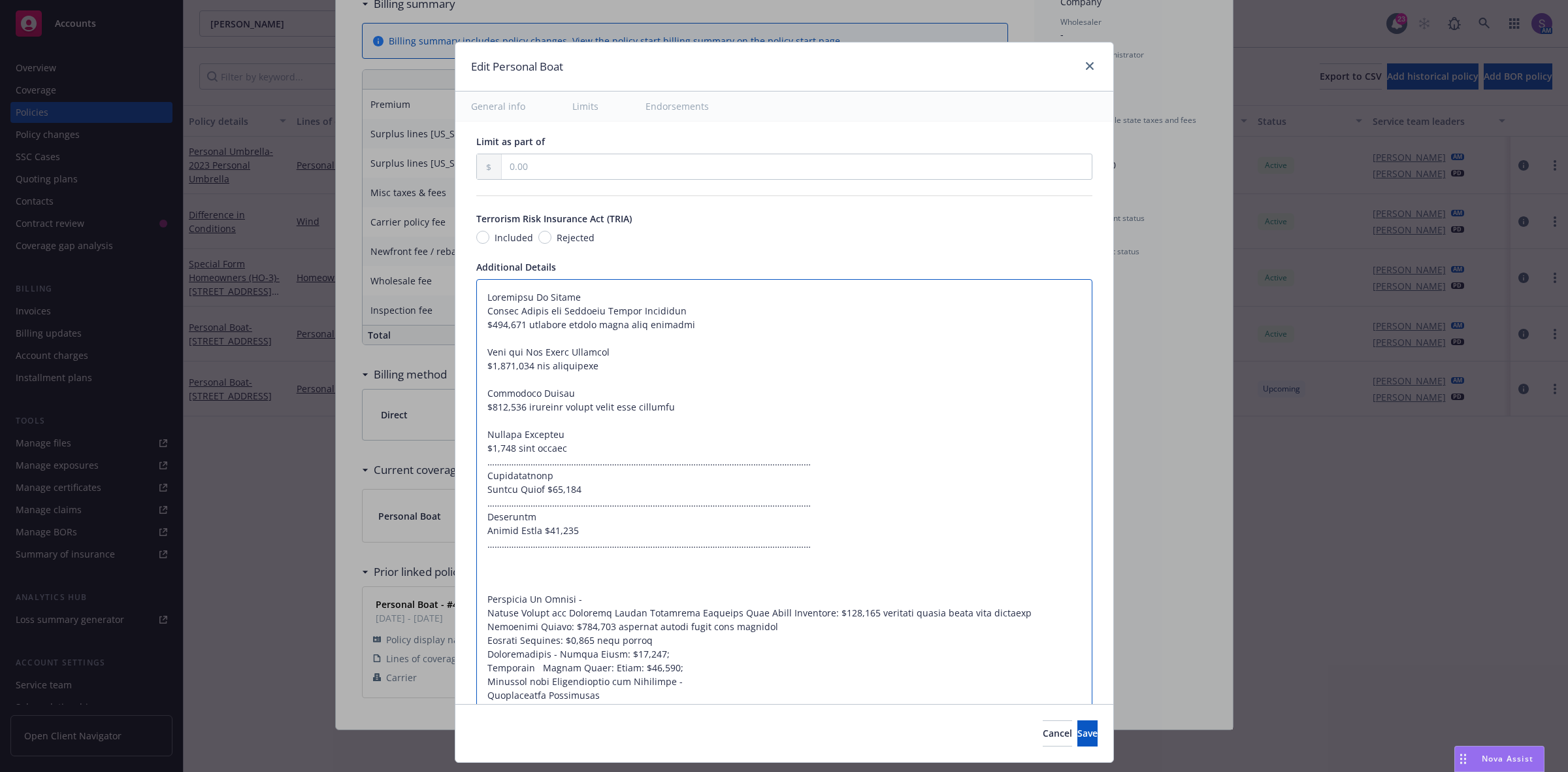
type textarea "Loremipsu Do Sitame Consec Adipis eli Seddoeiu Tempor Incididun $579,459 utlabo…"
drag, startPoint x: 799, startPoint y: 508, endPoint x: 464, endPoint y: 508, distance: 335.0
click at [464, 508] on div "Display name Coverage trigger Claims-Made Occurrence Claims-Made and Reported R…" at bounding box center [784, 190] width 658 height 1625
type textarea "x"
type textarea "Loremipsu Do Sitame Consec Adipis eli Seddoeiu Tempor Incididun $179,792 utlabo…"
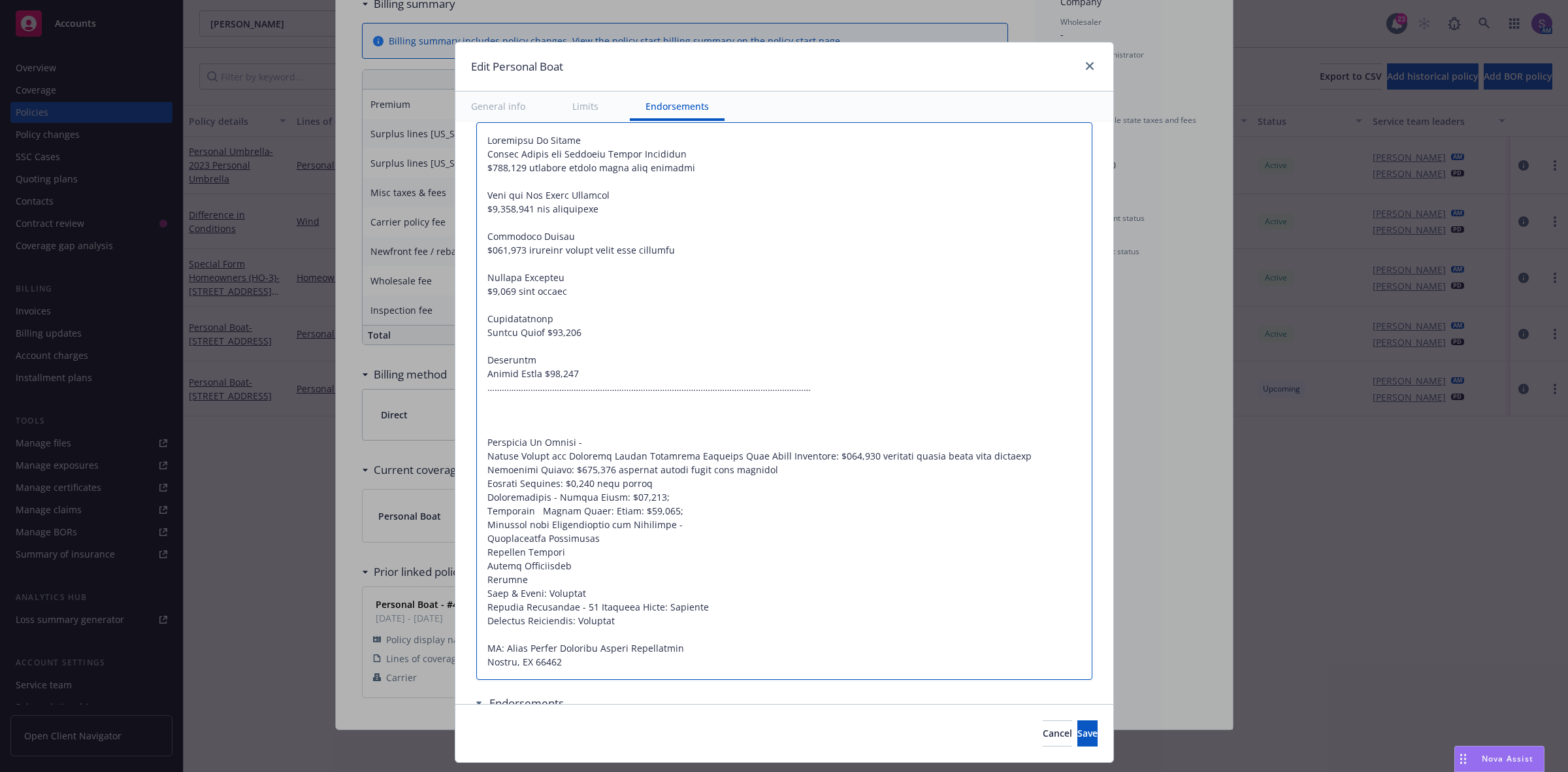
scroll to position [907, 0]
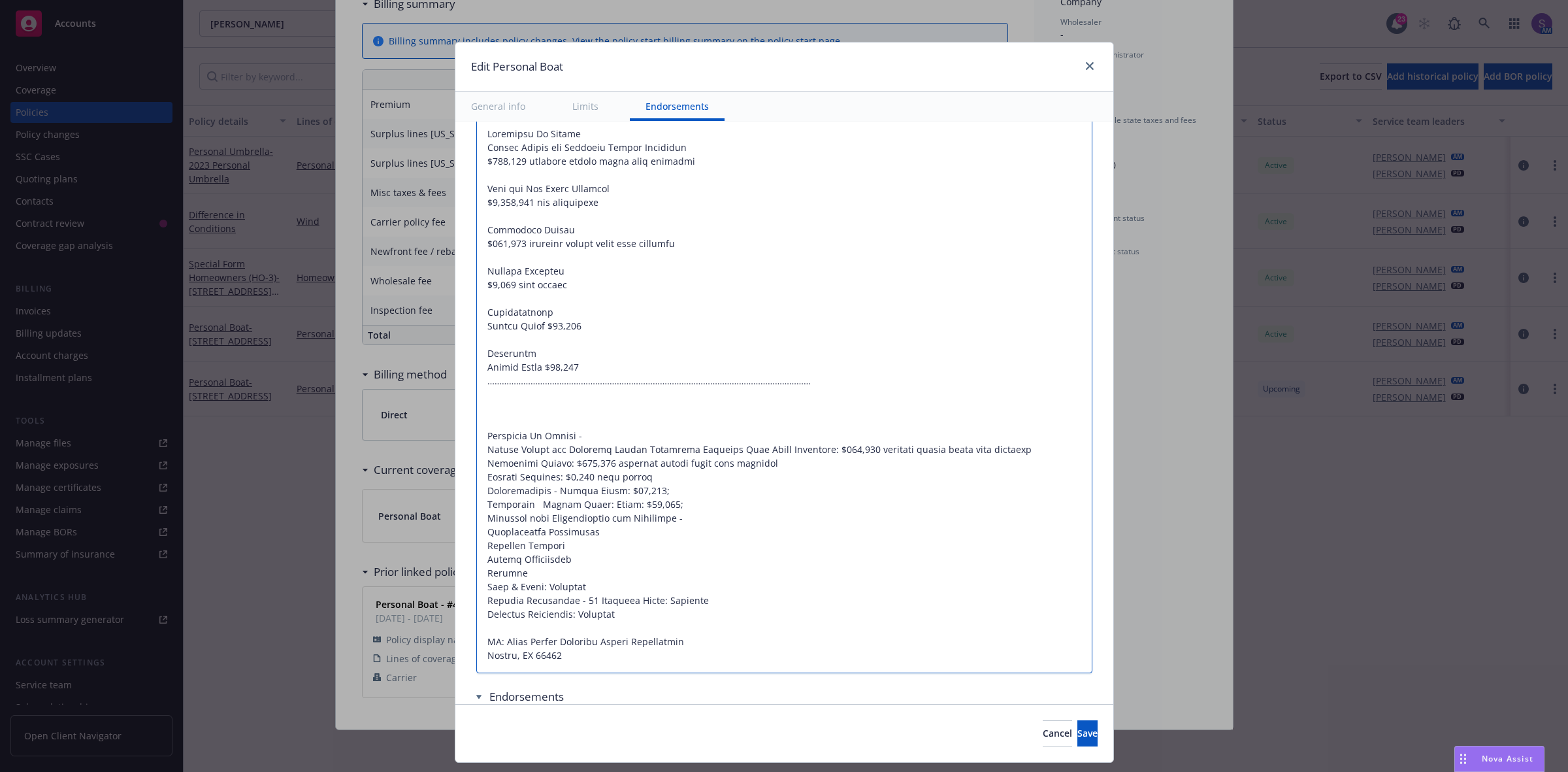
type textarea "x"
type textarea "Liability To Others Bodily Injury and Property Damage Liability $500,000 combin…"
drag, startPoint x: 800, startPoint y: 387, endPoint x: 458, endPoint y: 380, distance: 342.1
drag, startPoint x: 652, startPoint y: 507, endPoint x: 486, endPoint y: 395, distance: 200.2
click at [486, 395] on textarea "Liability To Others Bodily Injury and Property Damage Liability $500,000 combin…" at bounding box center [784, 395] width 616 height 558
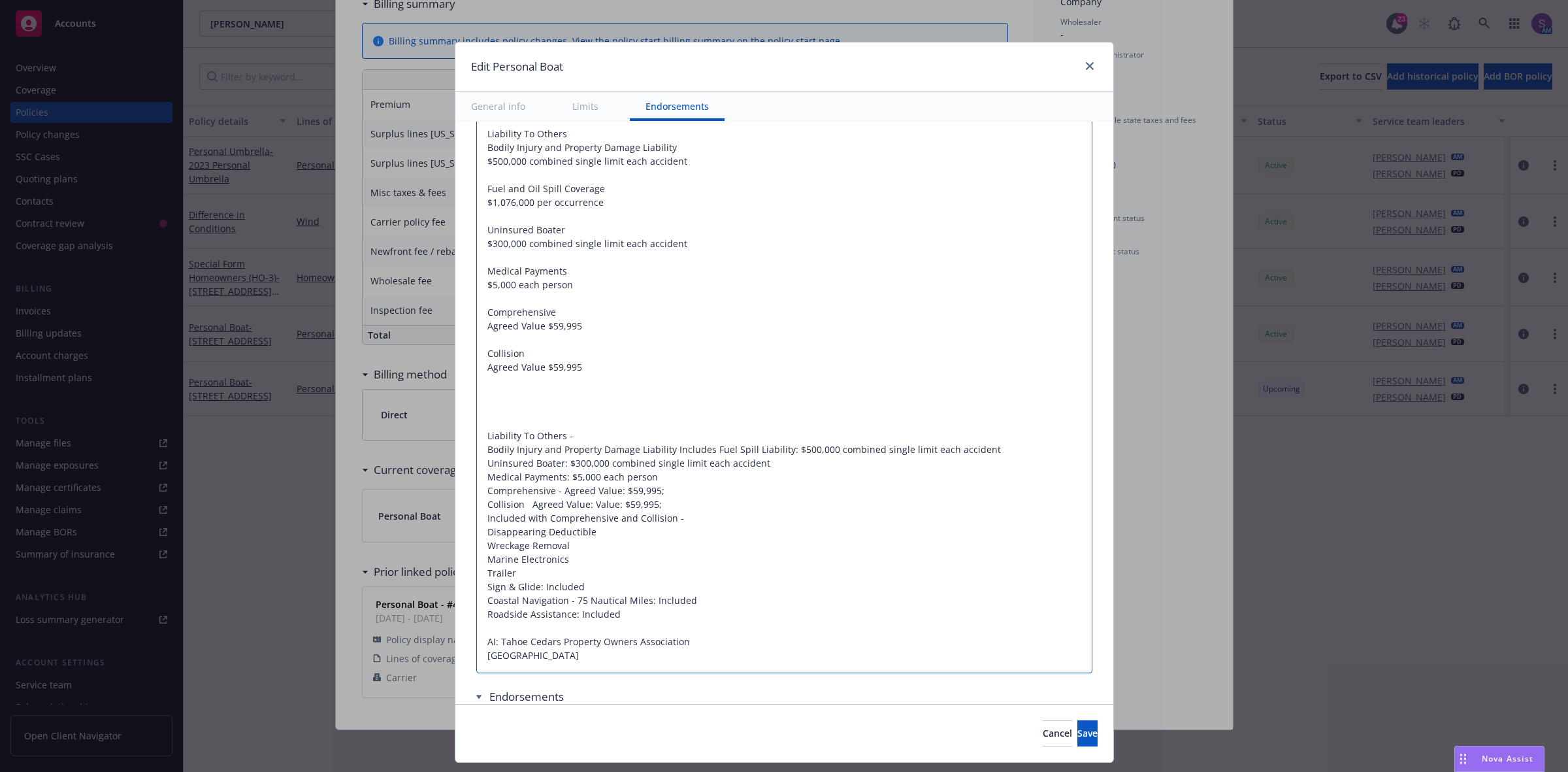
drag, startPoint x: 743, startPoint y: 491, endPoint x: 686, endPoint y: 478, distance: 58.5
click at [743, 492] on textarea "Liability To Others Bodily Injury and Property Damage Liability $500,000 combin…" at bounding box center [784, 395] width 616 height 558
click at [710, 497] on textarea "Liability To Others Bodily Injury and Property Damage Liability $500,000 combin…" at bounding box center [784, 395] width 616 height 558
drag, startPoint x: 644, startPoint y: 478, endPoint x: 464, endPoint y: 318, distance: 240.8
click at [464, 318] on div "Display name Coverage trigger Claims-Made Occurrence Claims-Made and Reported R…" at bounding box center [784, 27] width 658 height 1625
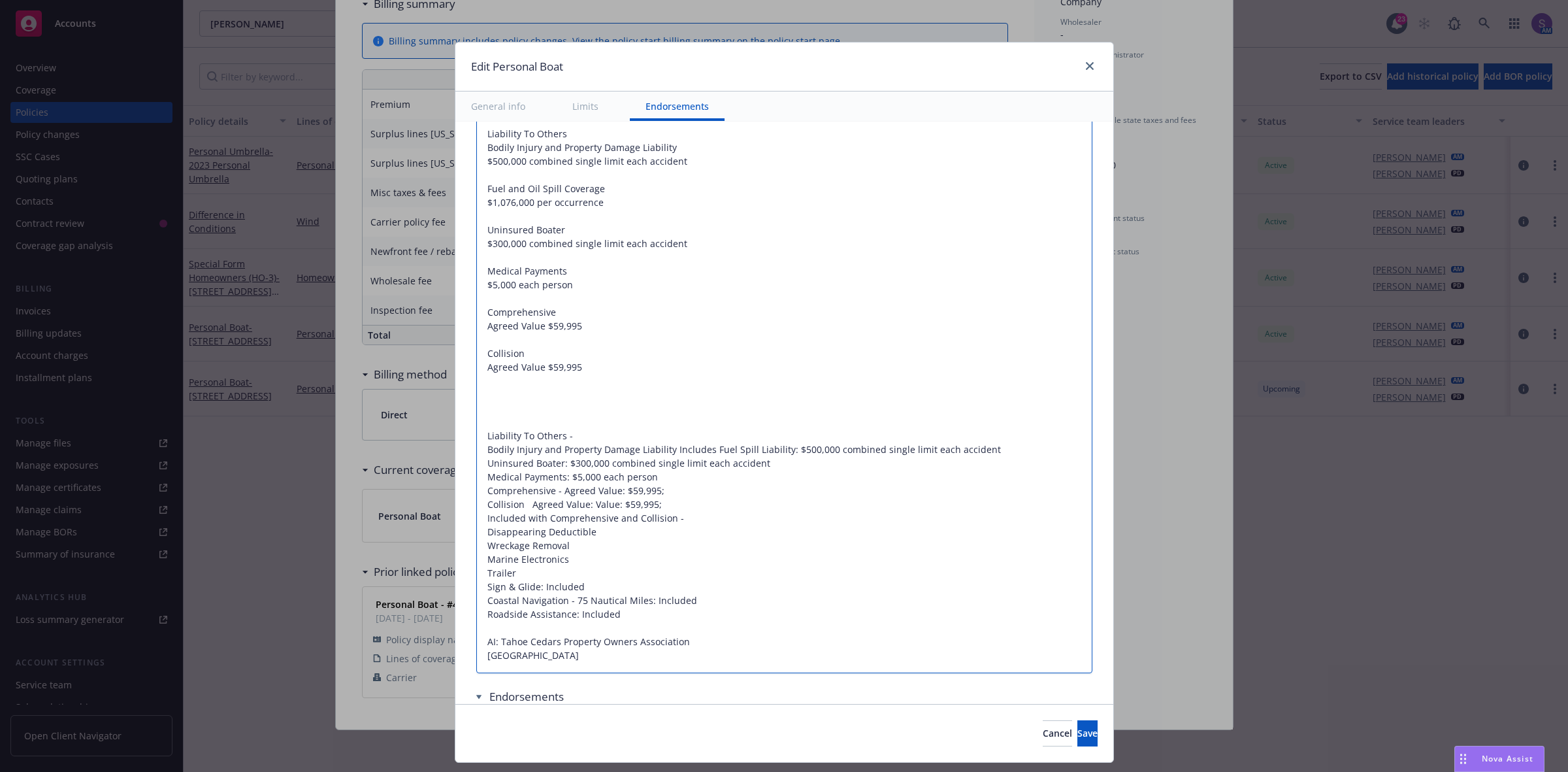
type textarea "x"
type textarea "Liability To Others Bodily Injury and Property Damage Liability $500,000 combin…"
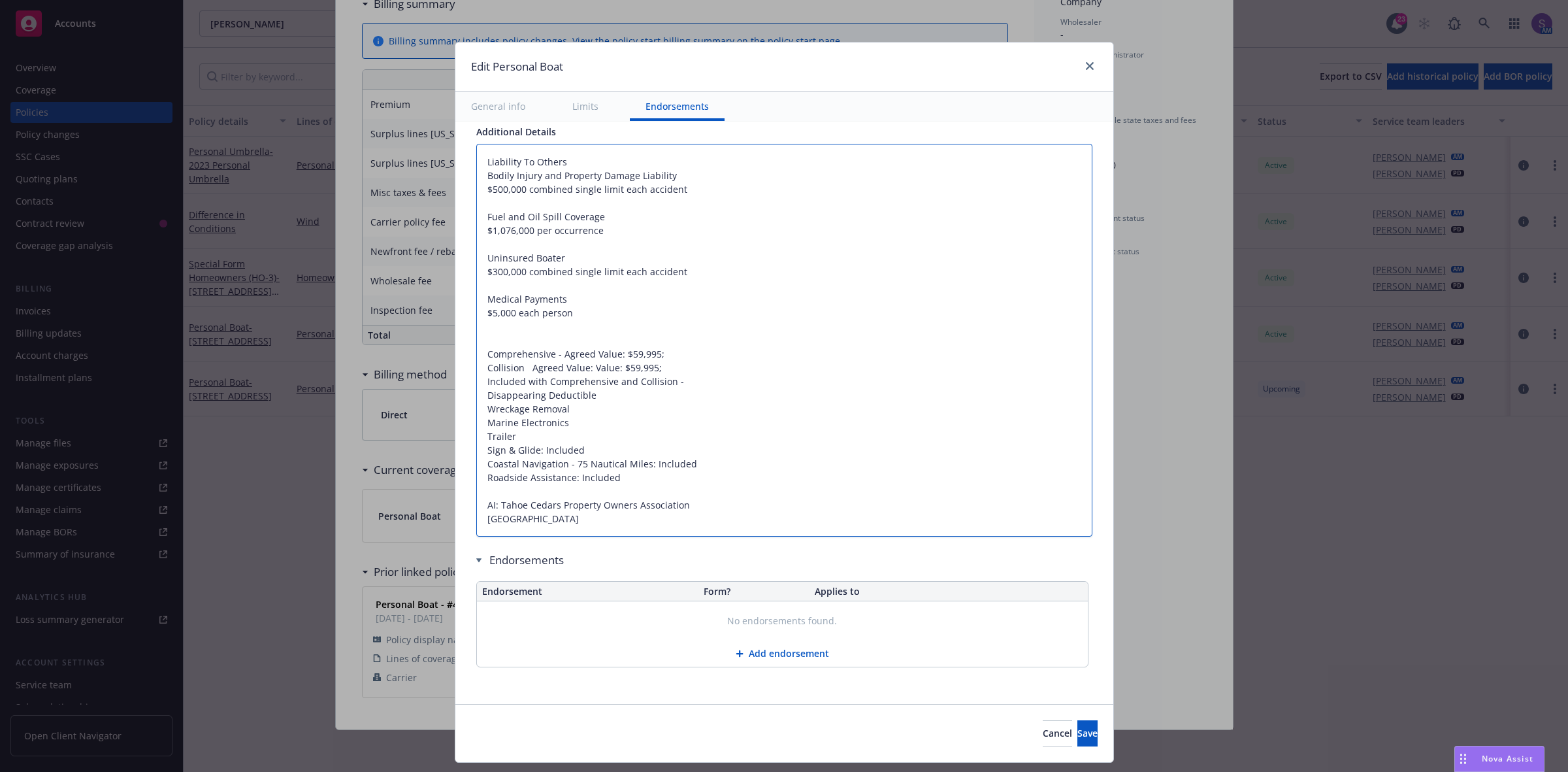
type textarea "x"
type textarea "Liability To Others Bodily Injury and Property Damage Liability $500,000 combin…"
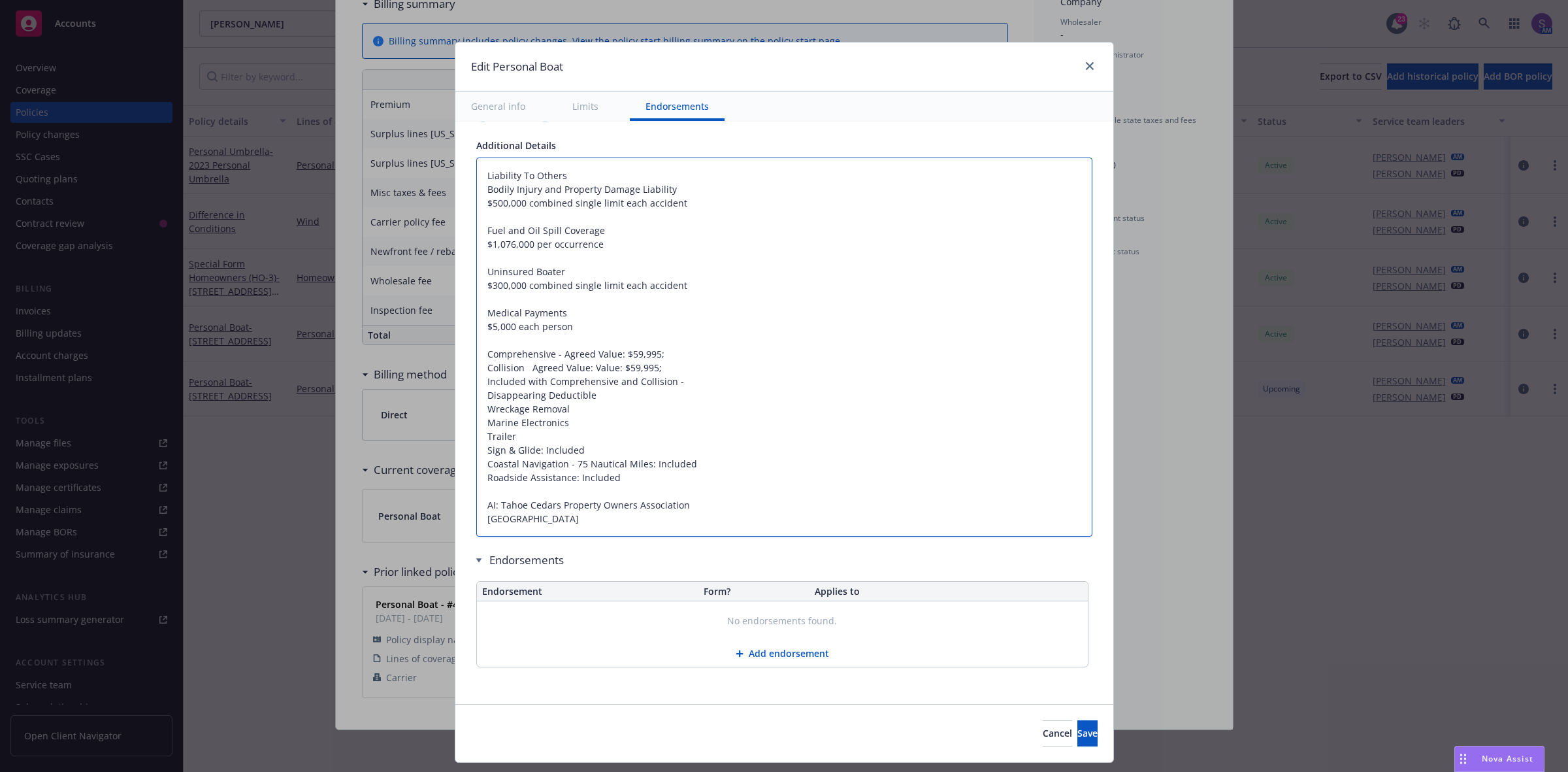
scroll to position [867, 0]
click at [664, 369] on textarea "Liability To Others Bodily Injury and Property Damage Liability $500,000 combin…" at bounding box center [784, 348] width 616 height 380
type textarea "x"
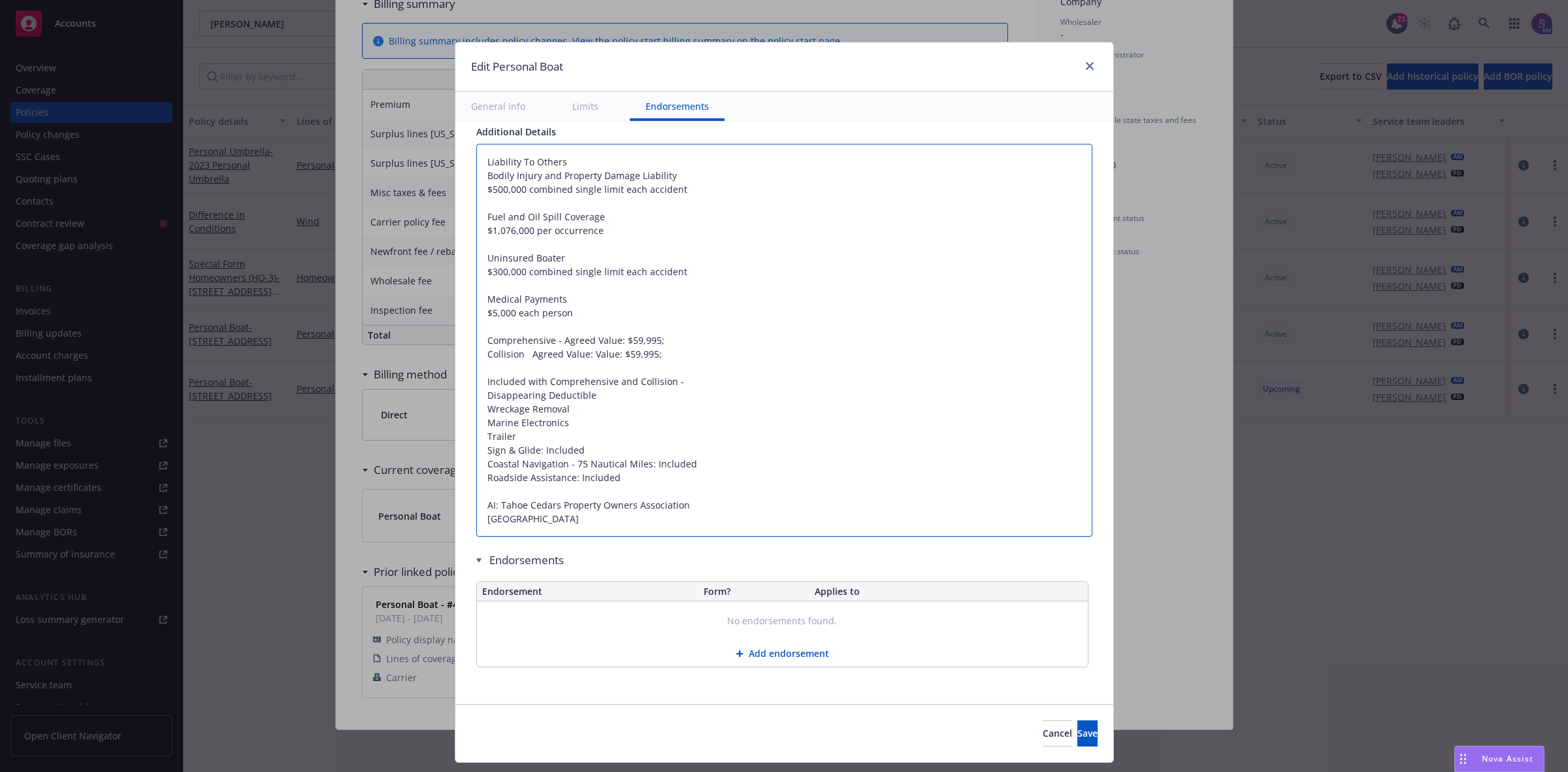
type textarea "Liability To Others Bodily Injury and Property Damage Liability $500,000 combin…"
click at [1048, 595] on th "Applies to" at bounding box center [948, 591] width 277 height 20
click at [1078, 735] on span "Save" at bounding box center [1088, 733] width 21 height 12
type textarea "x"
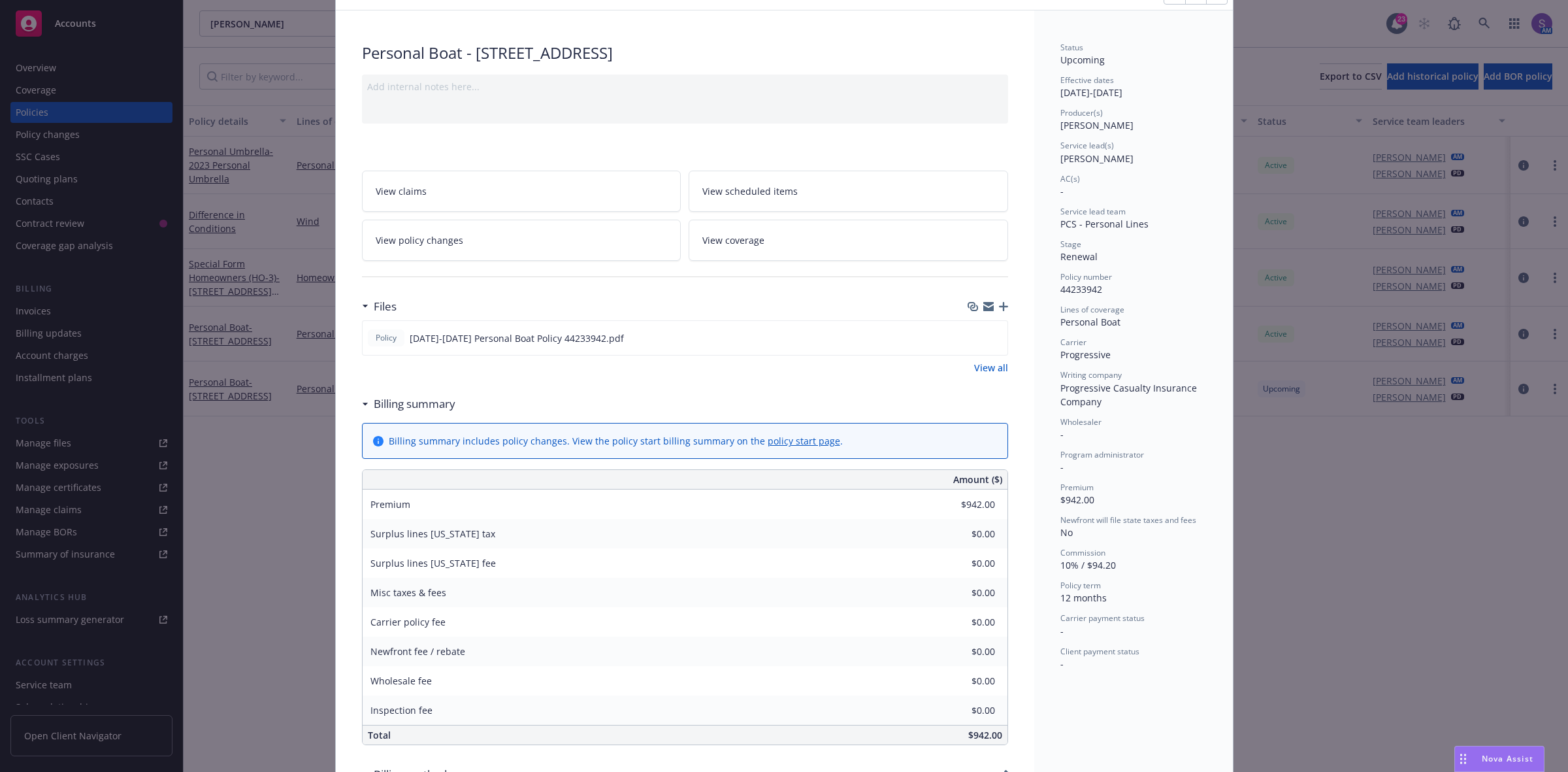
scroll to position [0, 0]
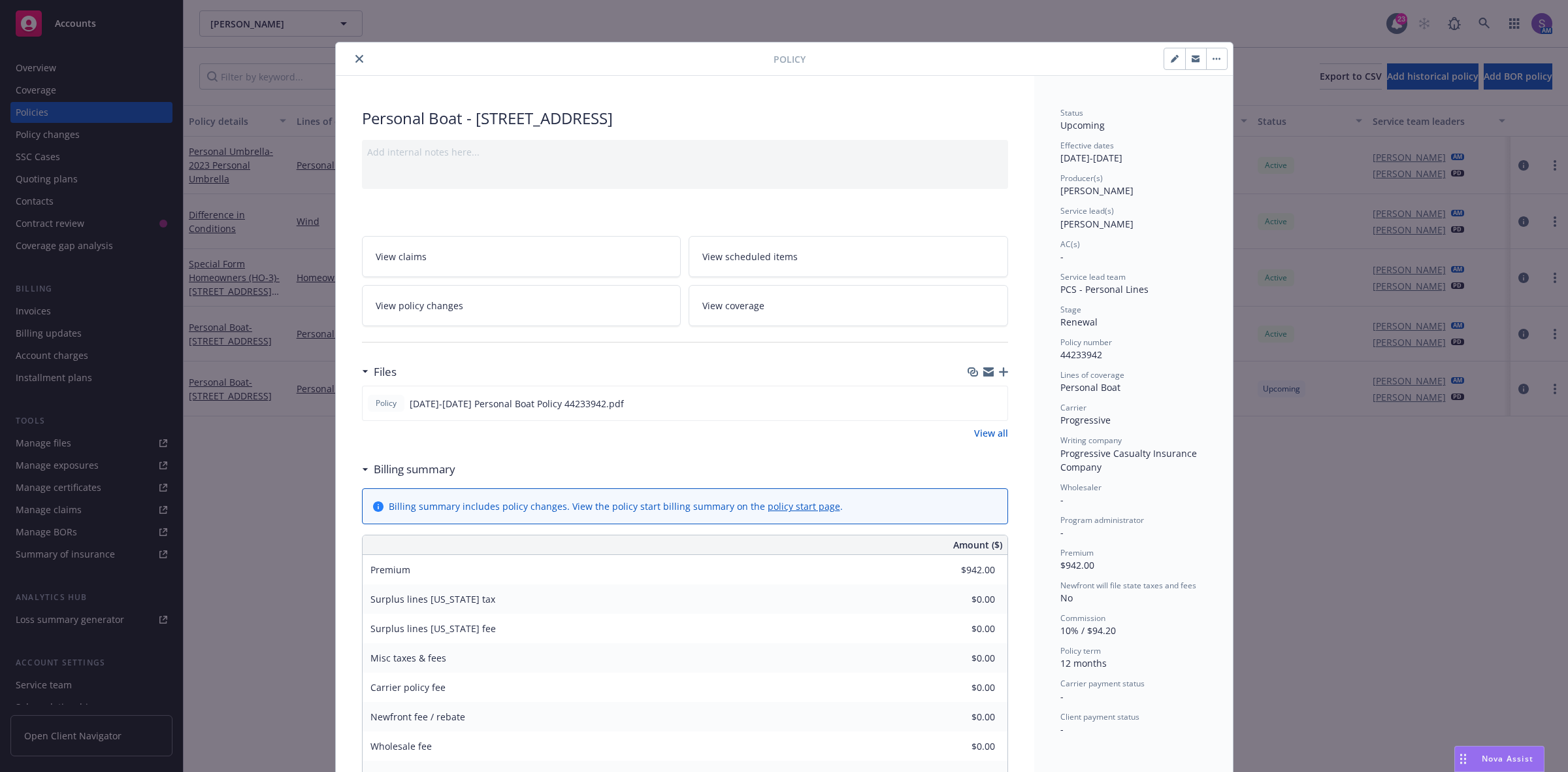
click at [357, 57] on icon "close" at bounding box center [359, 59] width 8 height 8
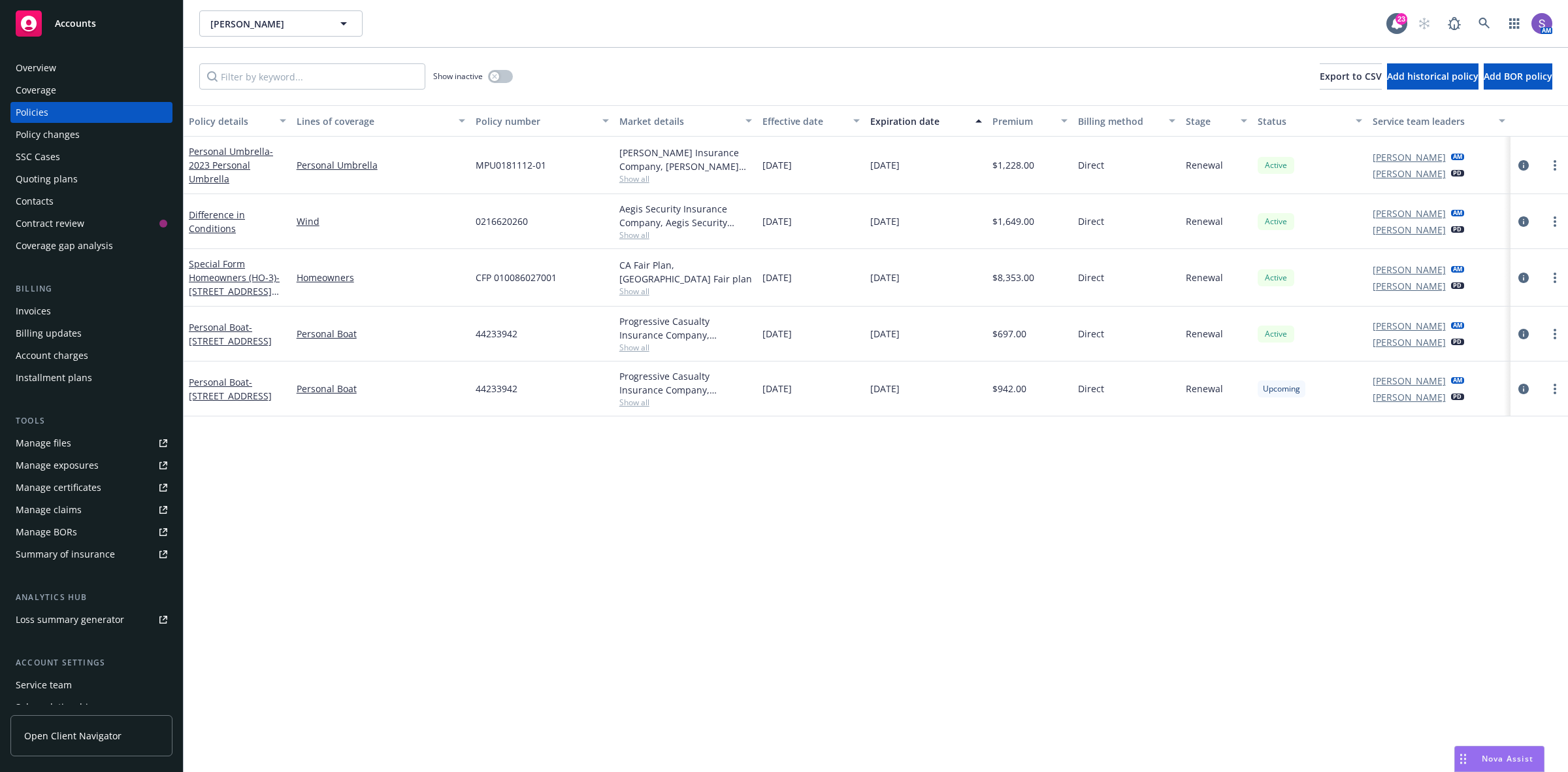
click at [38, 155] on div "SSC Cases" at bounding box center [38, 156] width 45 height 21
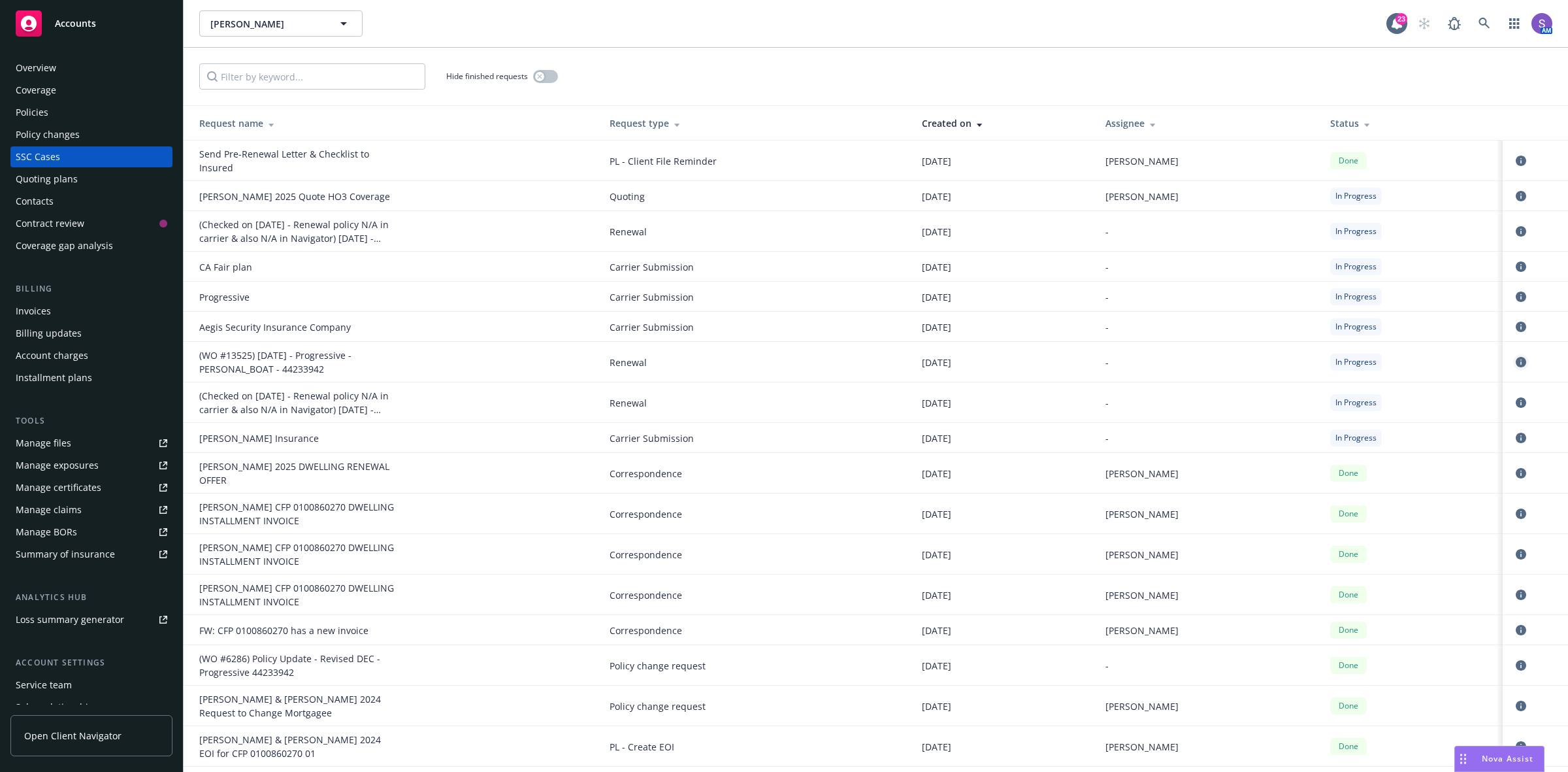
click at [1515, 363] on icon "circleInformation" at bounding box center [1521, 362] width 11 height 11
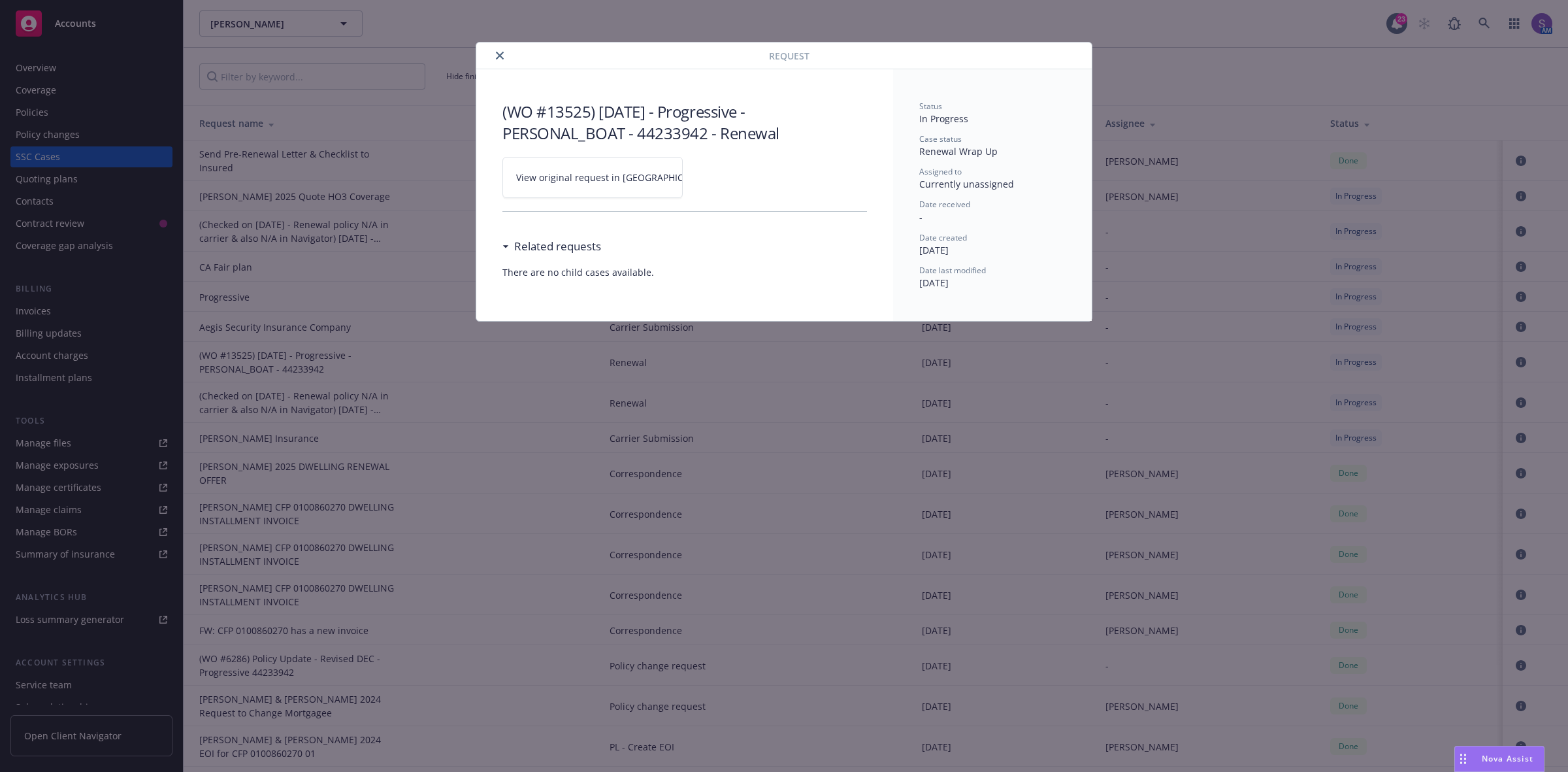
click at [577, 177] on span "View original request in [GEOGRAPHIC_DATA]" at bounding box center [615, 177] width 198 height 13
click at [608, 175] on span "View original request in [GEOGRAPHIC_DATA]" at bounding box center [615, 177] width 198 height 13
click at [498, 57] on icon "close" at bounding box center [499, 55] width 8 height 8
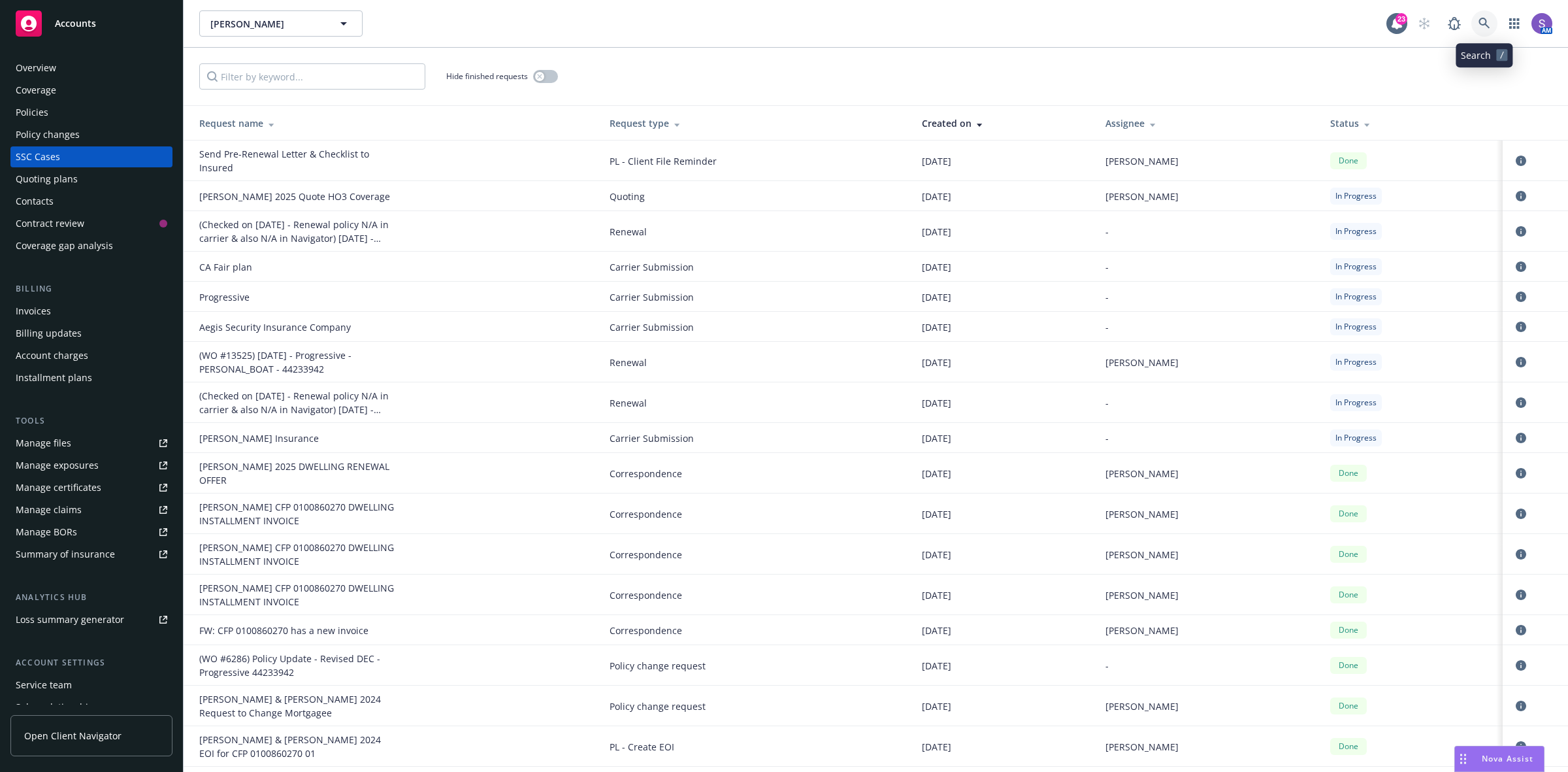
click at [1479, 24] on icon at bounding box center [1484, 23] width 12 height 12
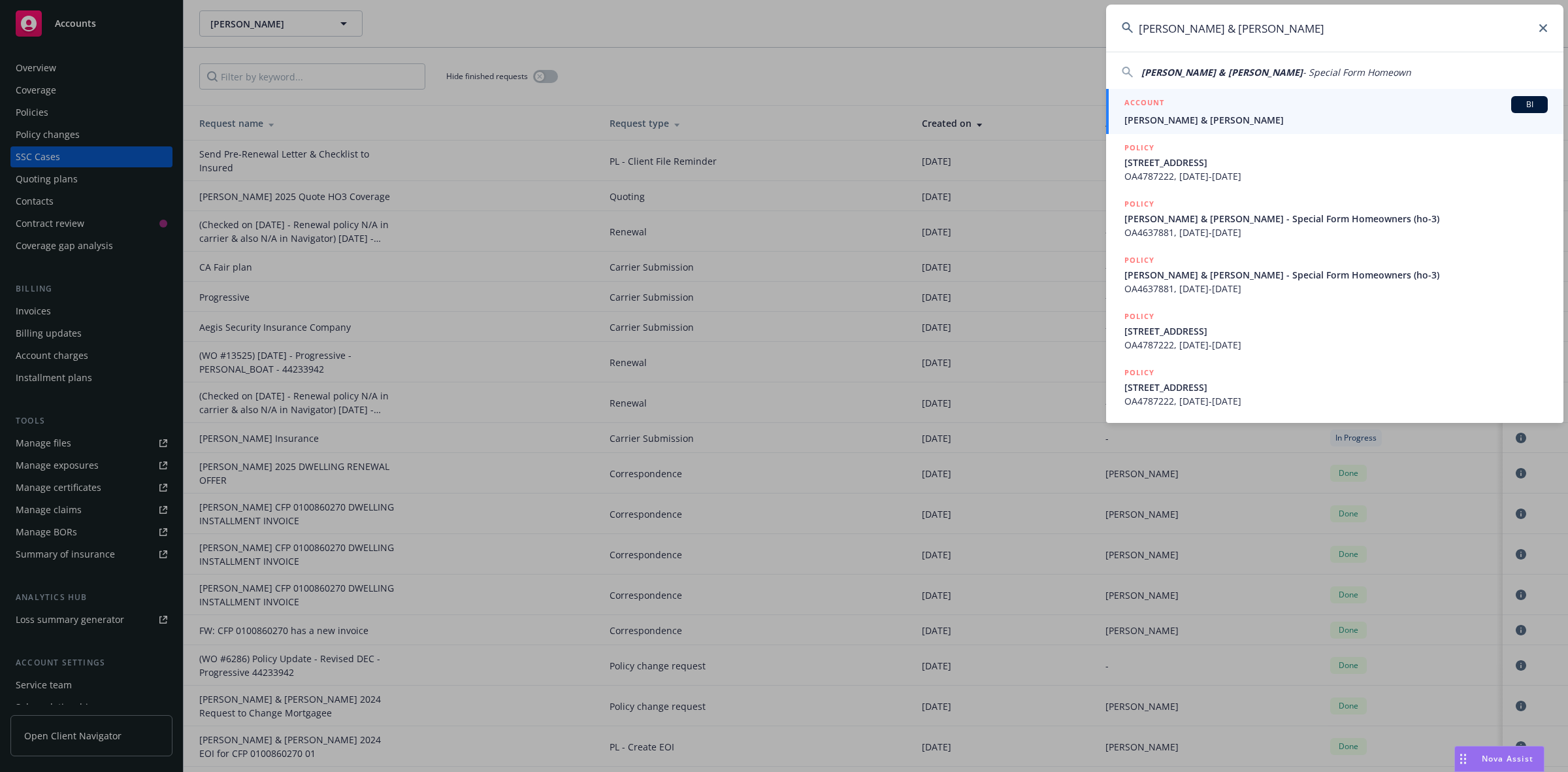
type input "[PERSON_NAME] & [PERSON_NAME]"
click at [1199, 109] on div "ACCOUNT BI" at bounding box center [1335, 104] width 423 height 17
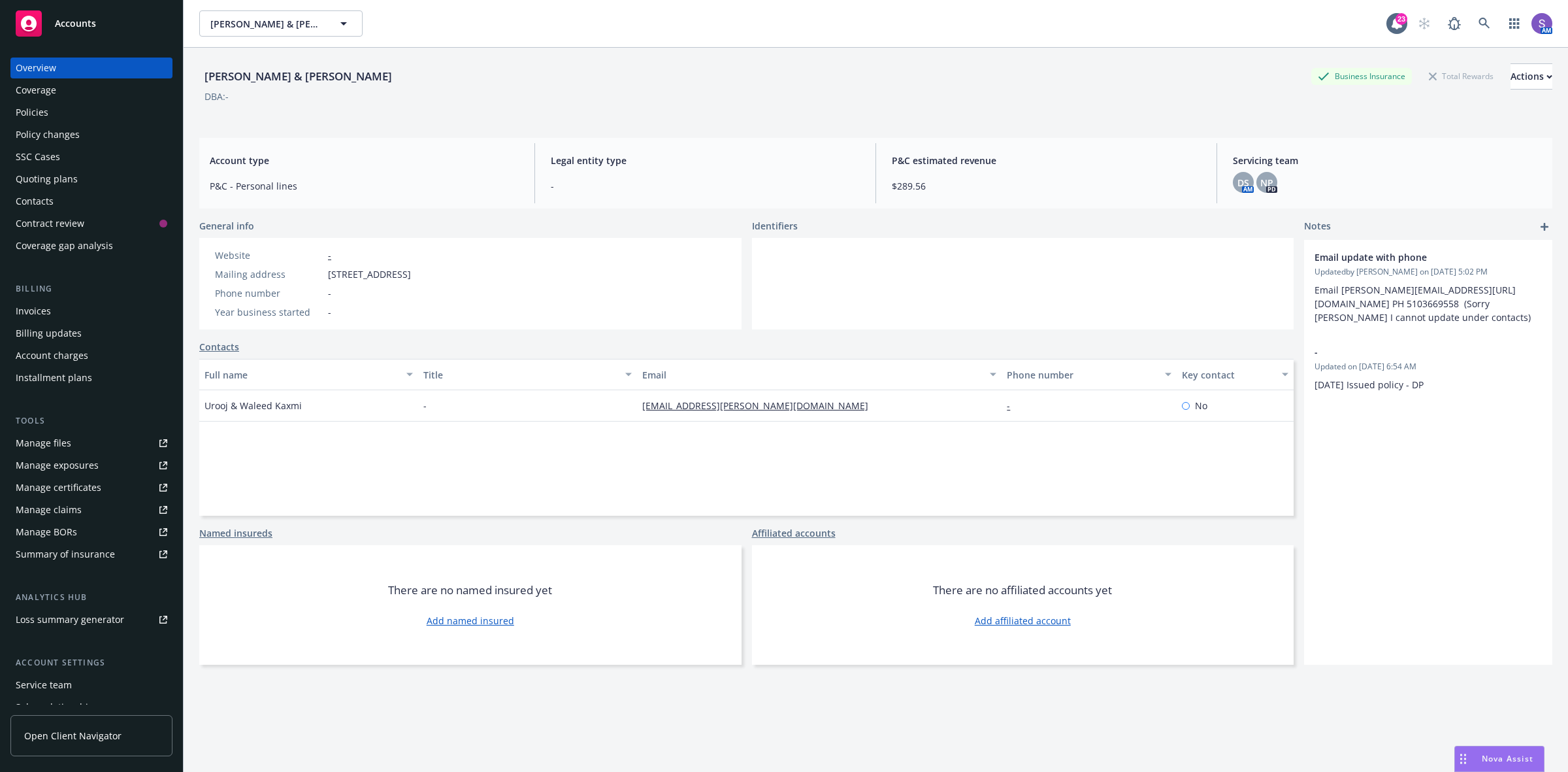
click at [26, 108] on div "Policies" at bounding box center [32, 111] width 33 height 21
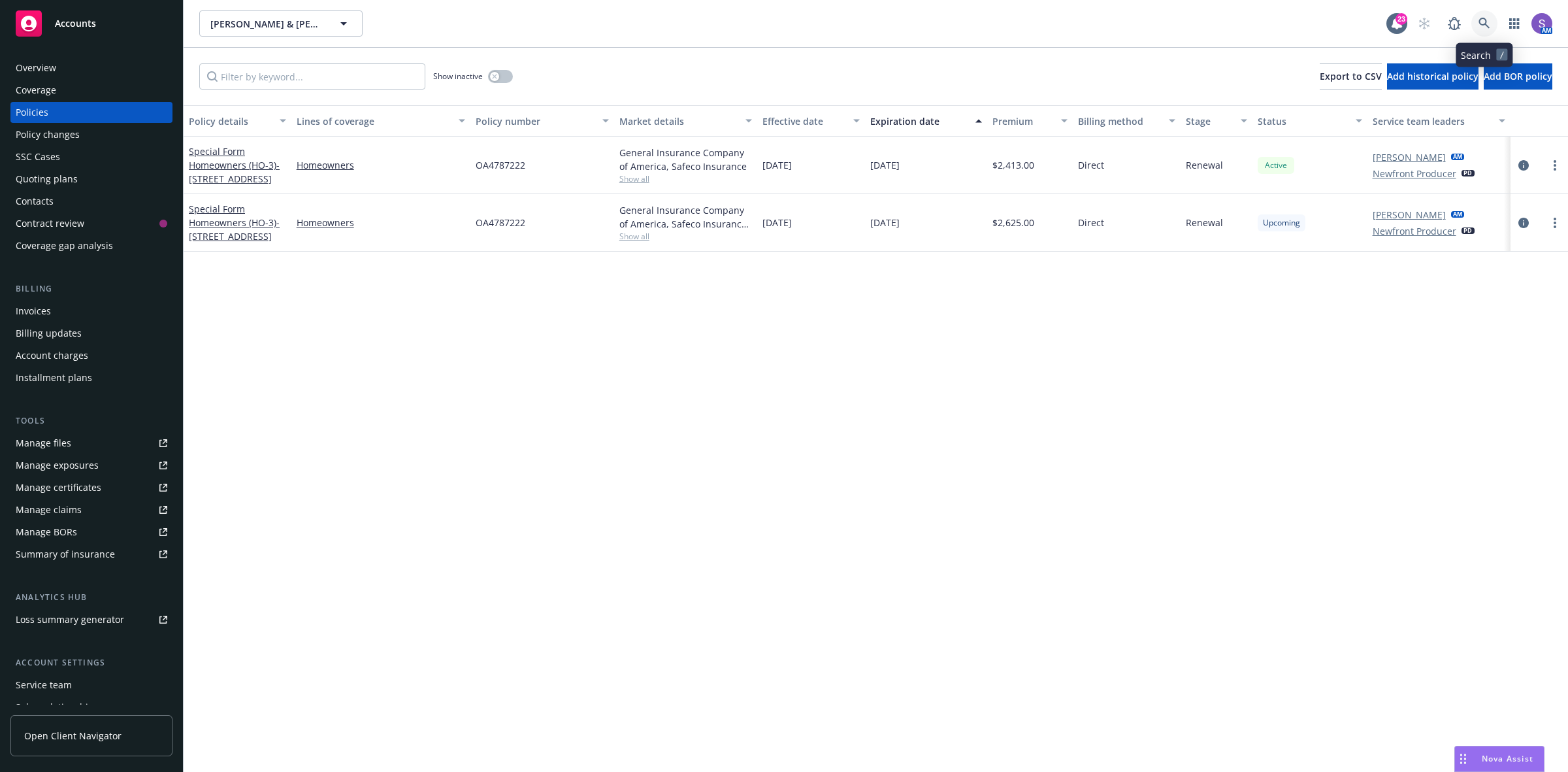
click at [1480, 21] on icon at bounding box center [1484, 23] width 11 height 11
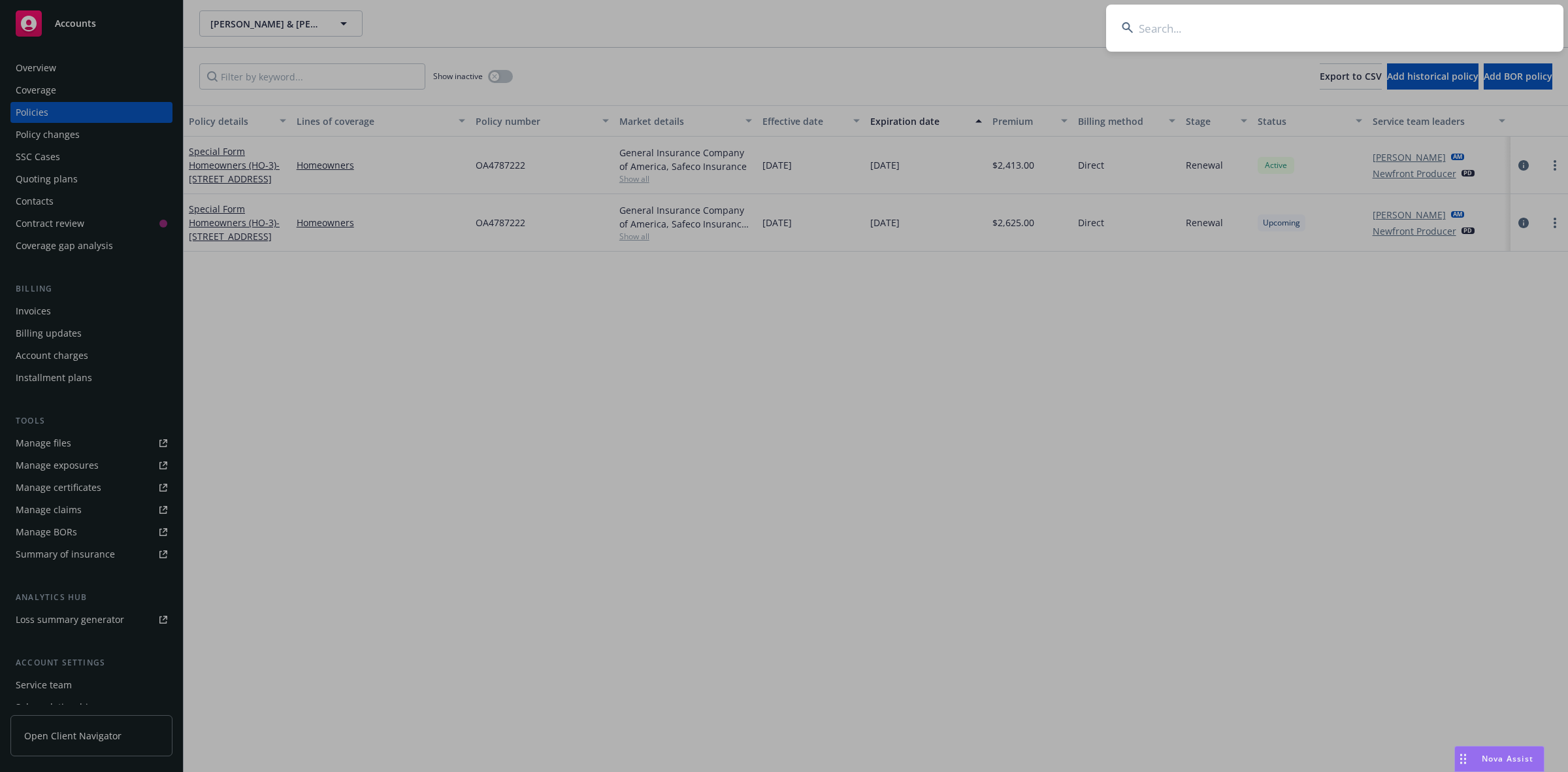
click at [1242, 15] on input at bounding box center [1334, 28] width 457 height 47
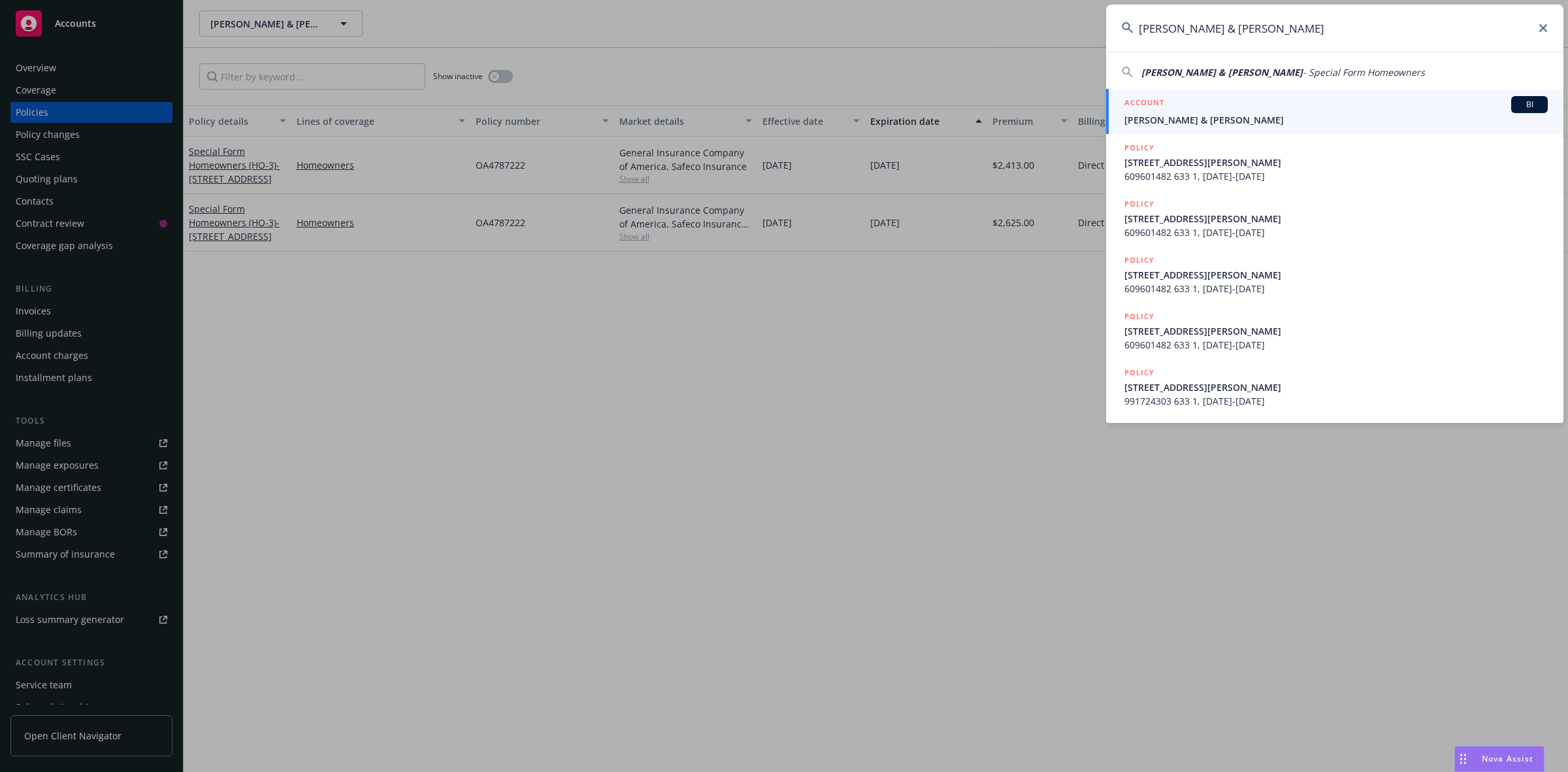
type input "[PERSON_NAME] & [PERSON_NAME]"
click at [1193, 124] on span "[PERSON_NAME] & [PERSON_NAME]" at bounding box center [1335, 119] width 423 height 13
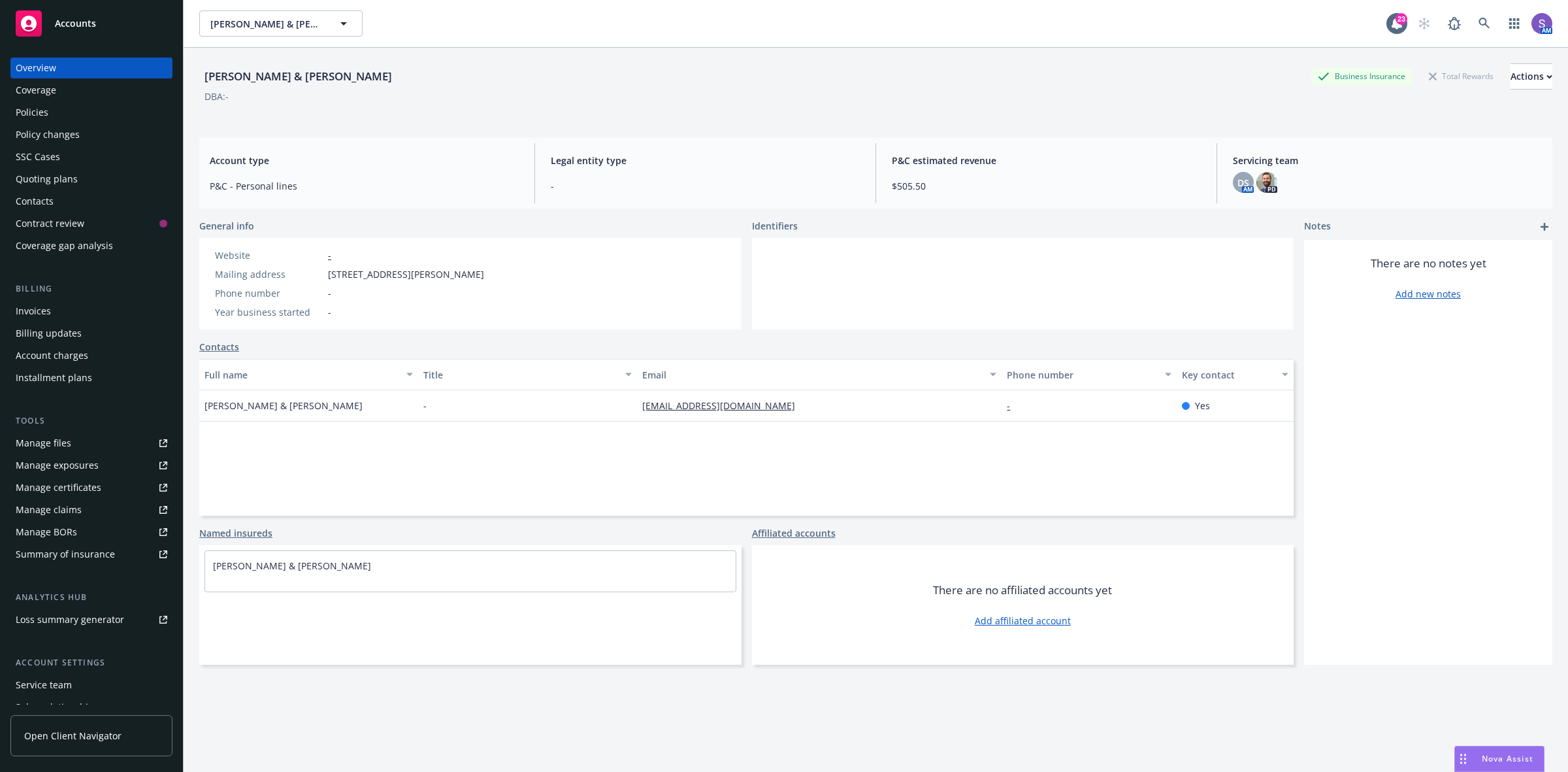
click at [39, 103] on div "Policies" at bounding box center [32, 111] width 33 height 21
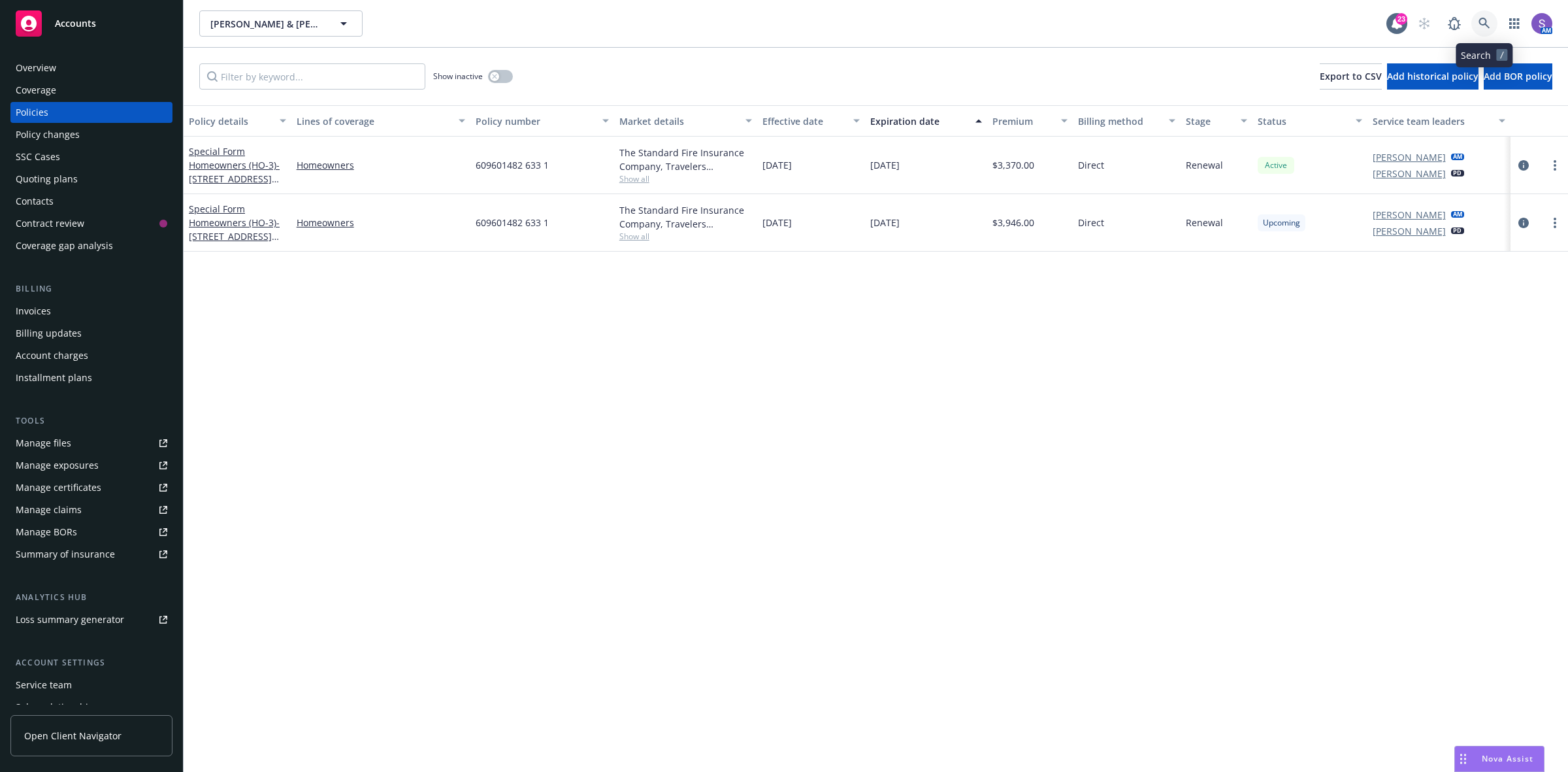
click at [1479, 20] on icon at bounding box center [1484, 23] width 12 height 12
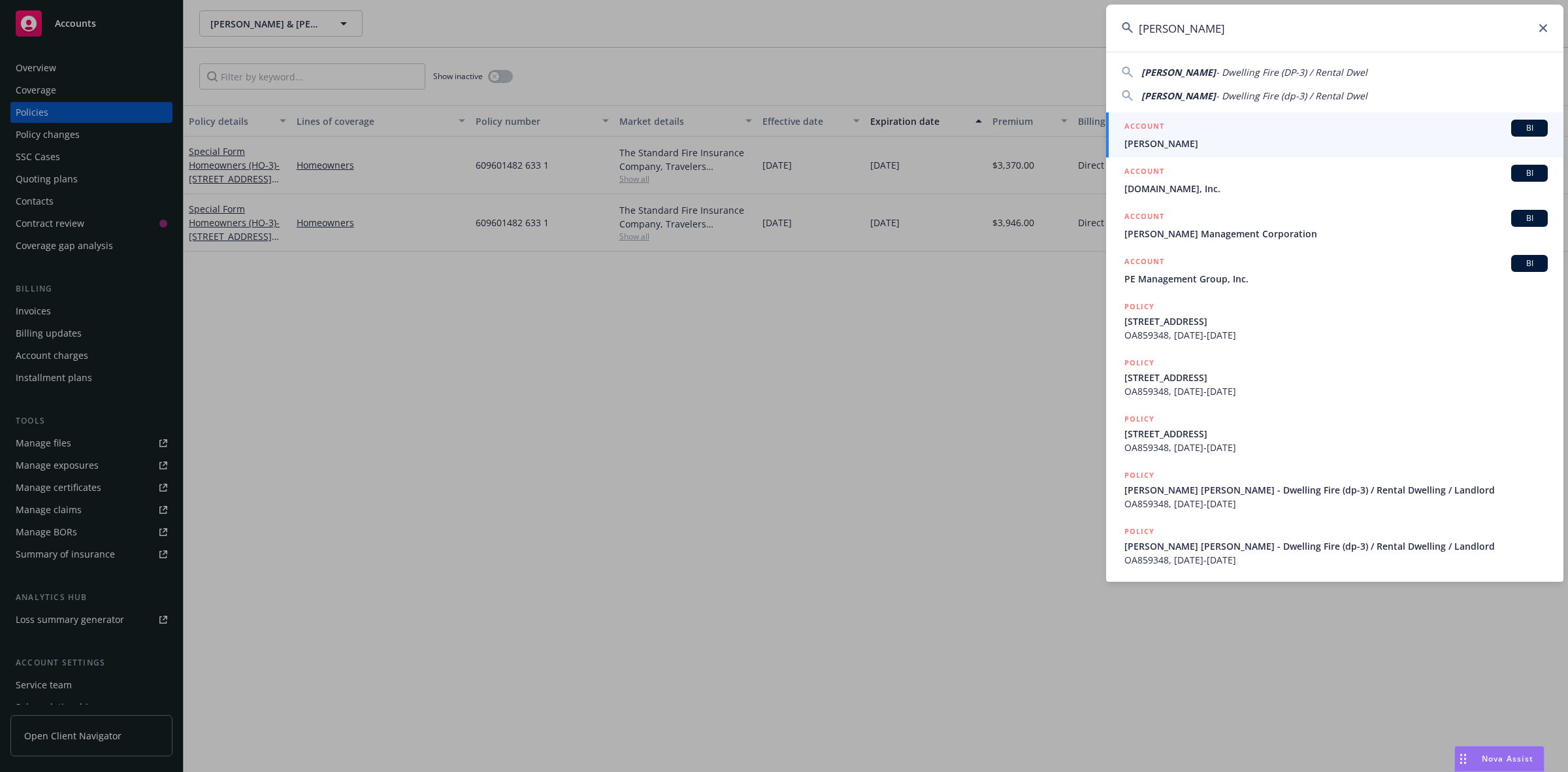
type input "[PERSON_NAME]"
click at [1183, 138] on span "[PERSON_NAME]" at bounding box center [1335, 143] width 423 height 13
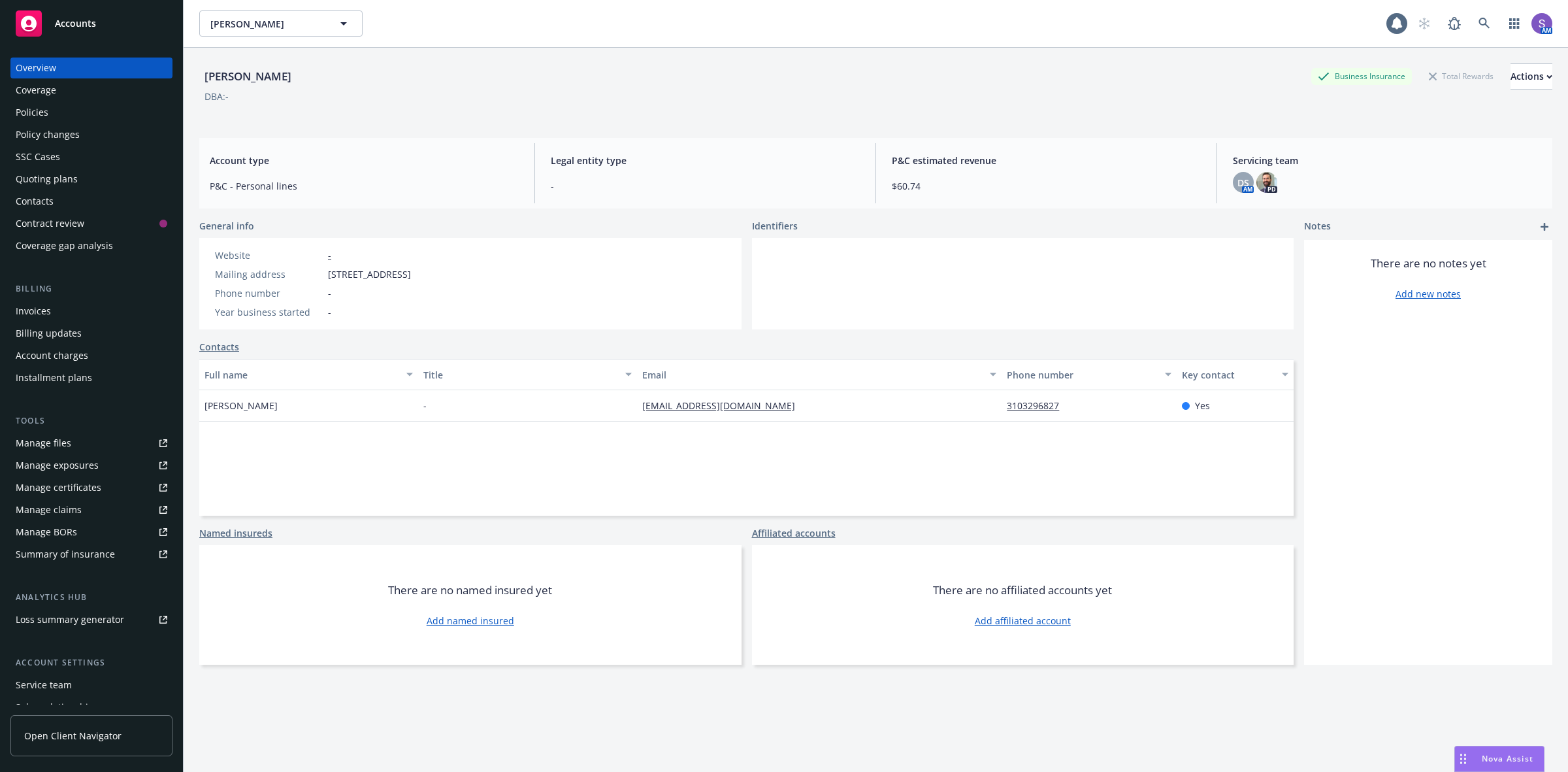
click at [34, 110] on div "Policies" at bounding box center [32, 111] width 33 height 21
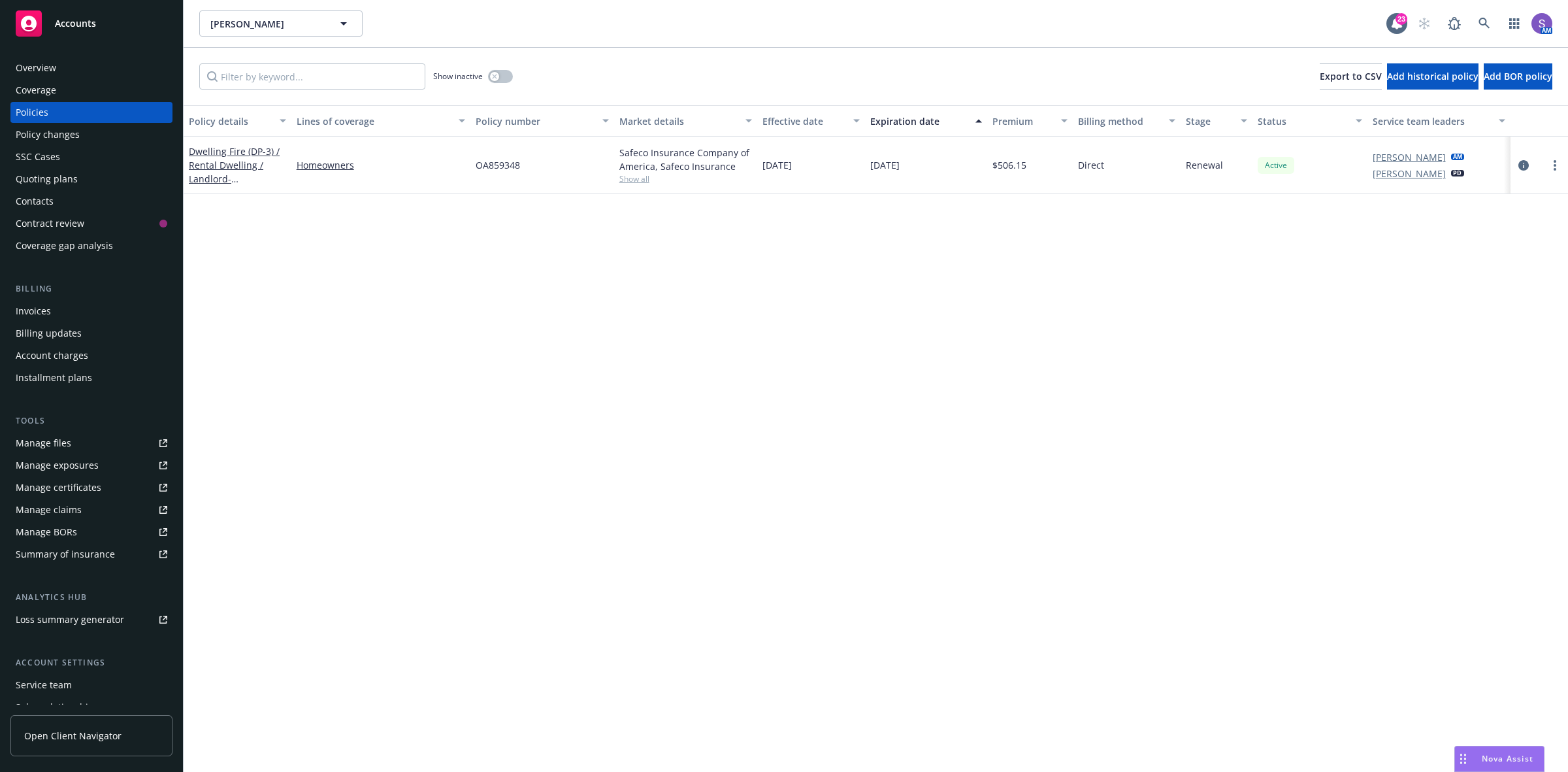
click at [31, 67] on div "Overview" at bounding box center [36, 67] width 40 height 21
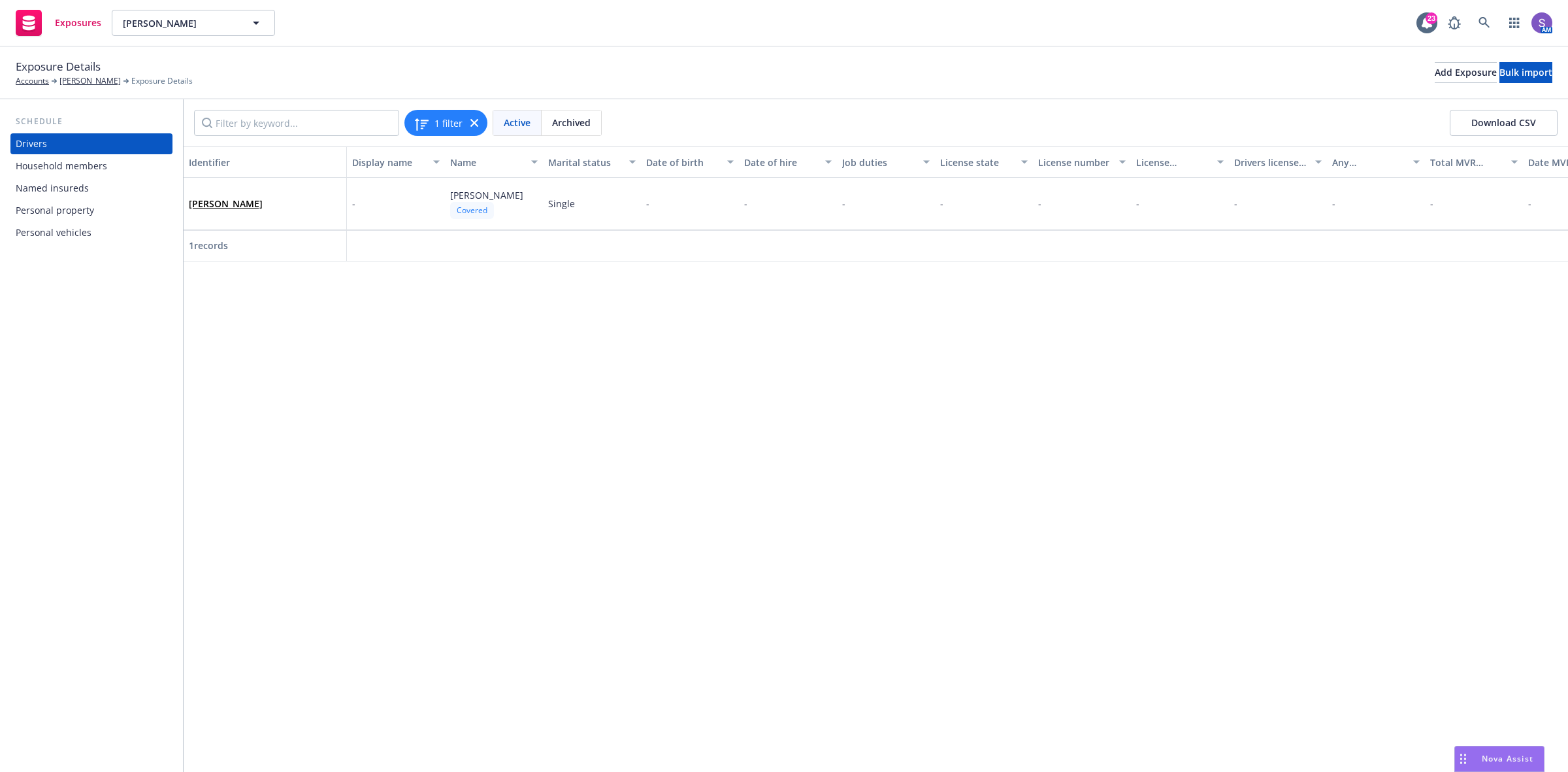
click at [53, 231] on div "Personal vehicles" at bounding box center [53, 232] width 76 height 21
click at [53, 250] on div "Personal watercrafts" at bounding box center [61, 254] width 90 height 21
